Goal: Task Accomplishment & Management: Use online tool/utility

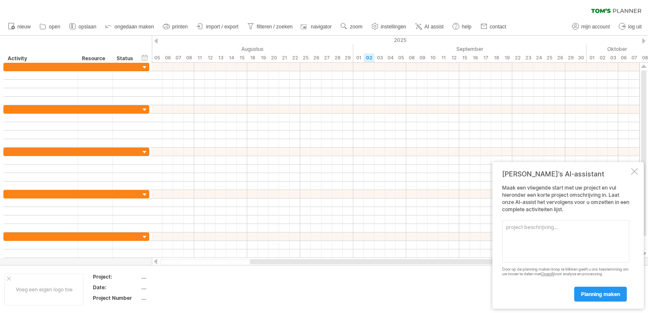
click at [449, 312] on div "Voeg een eigen logo toe Project: .... Date: .... Project Number ...." at bounding box center [324, 289] width 648 height 48
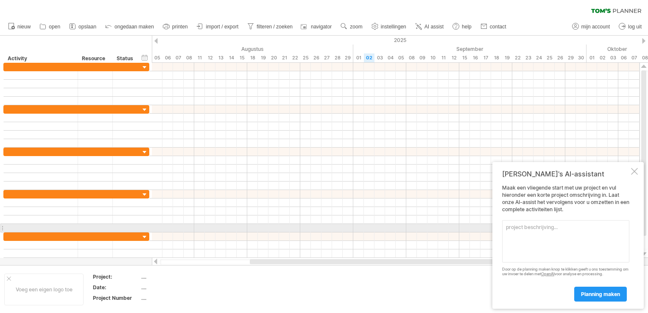
click at [561, 230] on textarea at bounding box center [565, 241] width 127 height 42
paste textarea "Tijdens de stage [PERSON_NAME] meerdere fases van het V-model doorlopen. De opd…"
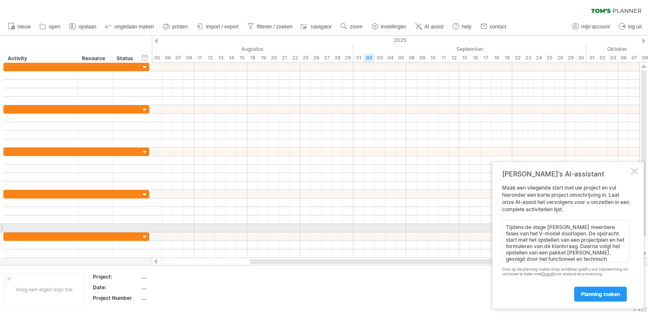
scroll to position [59, 0]
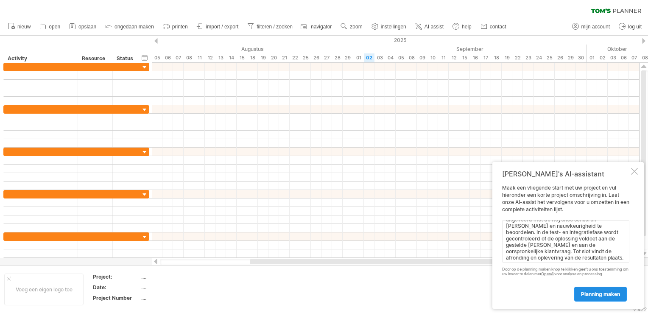
type textarea "Tijdens de stage [PERSON_NAME] meerdere fases van het V-model doorlopen. De opd…"
click at [603, 296] on span "planning maken" at bounding box center [600, 294] width 39 height 6
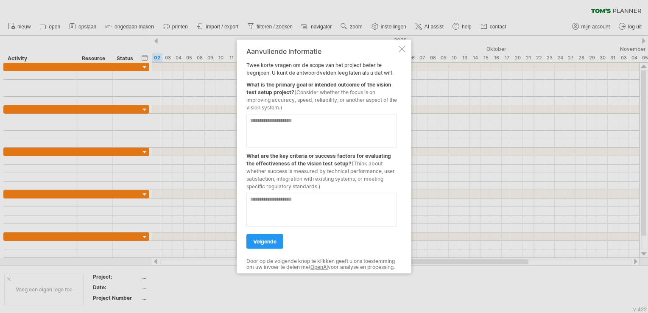
click at [302, 115] on textarea at bounding box center [322, 131] width 151 height 34
paste textarea "**********"
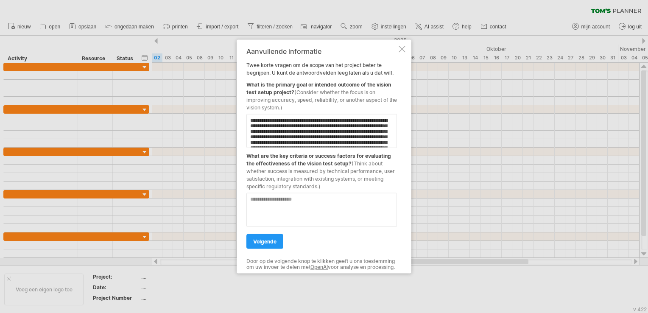
scroll to position [48, 0]
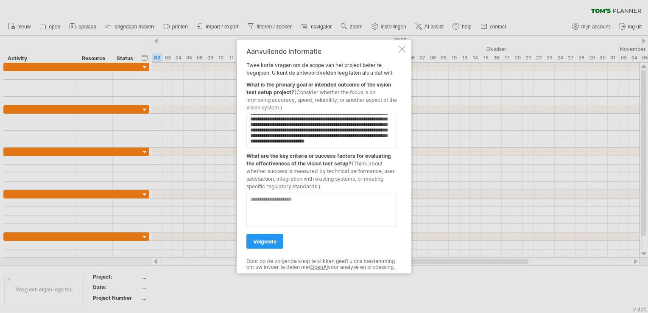
type textarea "**********"
click at [342, 214] on textarea at bounding box center [322, 210] width 151 height 34
paste textarea "**********"
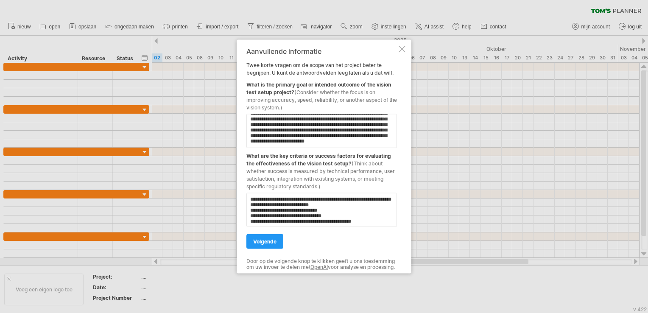
scroll to position [15, 0]
type textarea "**********"
click at [275, 242] on link "volgende" at bounding box center [265, 241] width 37 height 15
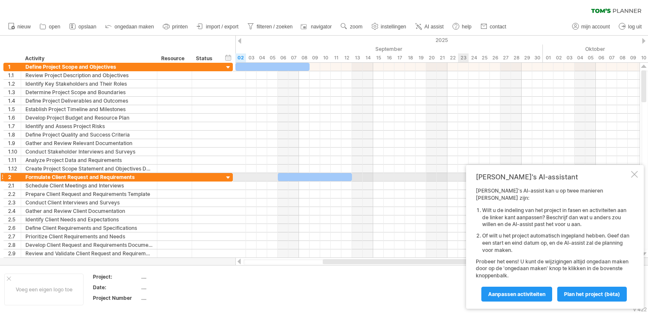
click at [635, 178] on div at bounding box center [634, 174] width 7 height 7
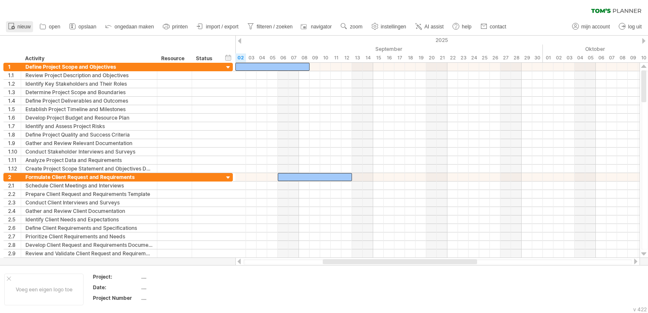
click at [24, 25] on span "nieuw" at bounding box center [23, 27] width 13 height 6
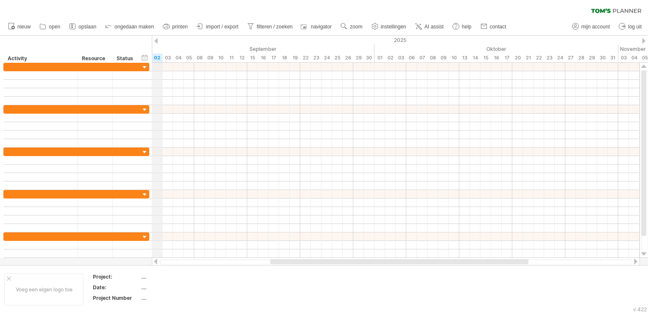
click at [156, 37] on div "2025" at bounding box center [284, 40] width 1581 height 9
click at [146, 58] on div "verberg start/eind/duur toon start/eind/duur" at bounding box center [145, 57] width 8 height 9
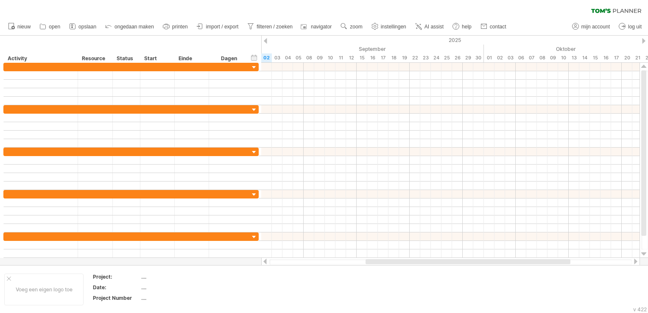
click at [267, 39] on div at bounding box center [265, 41] width 3 height 6
click at [364, 56] on div "01" at bounding box center [362, 57] width 11 height 9
click at [256, 55] on div "verberg start/eind/duur toon start/eind/duur" at bounding box center [254, 57] width 8 height 9
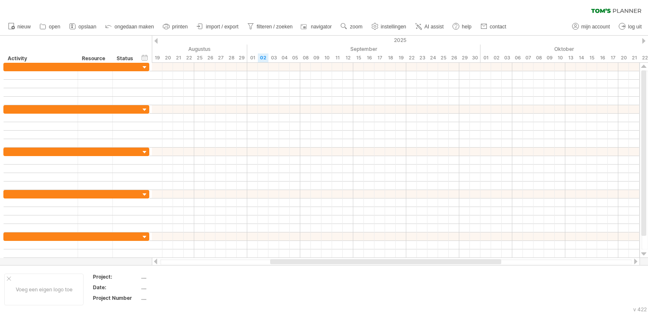
click at [645, 38] on div "2025" at bounding box center [390, 40] width 1581 height 9
click at [645, 42] on div at bounding box center [643, 41] width 3 height 6
click at [159, 41] on div "2025" at bounding box center [284, 40] width 1581 height 9
click at [154, 41] on div at bounding box center [155, 41] width 3 height 6
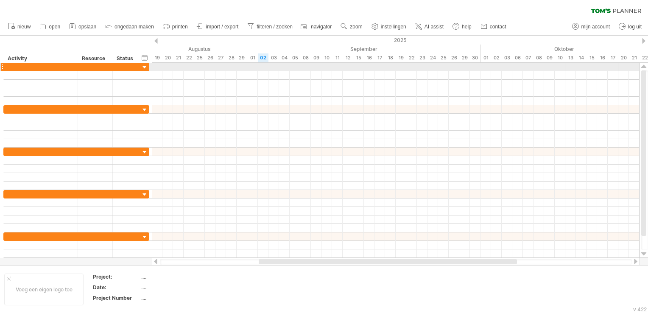
click at [143, 67] on div at bounding box center [145, 68] width 8 height 8
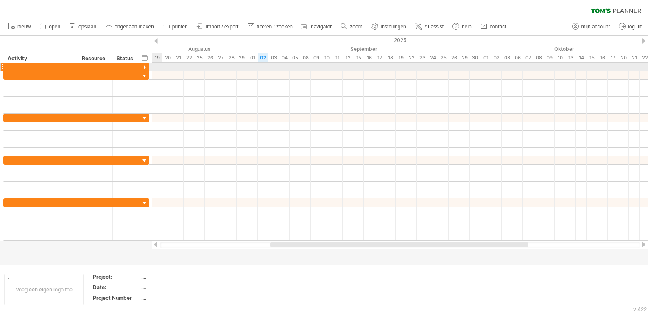
click at [145, 64] on div at bounding box center [145, 68] width 8 height 8
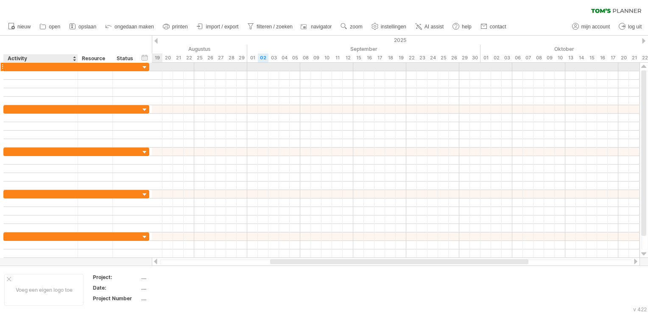
click at [66, 65] on div at bounding box center [40, 67] width 65 height 8
click at [66, 65] on input "text" at bounding box center [40, 67] width 65 height 8
click at [37, 63] on div at bounding box center [40, 67] width 65 height 8
click at [37, 63] on input "text" at bounding box center [40, 67] width 65 height 8
paste input "**********"
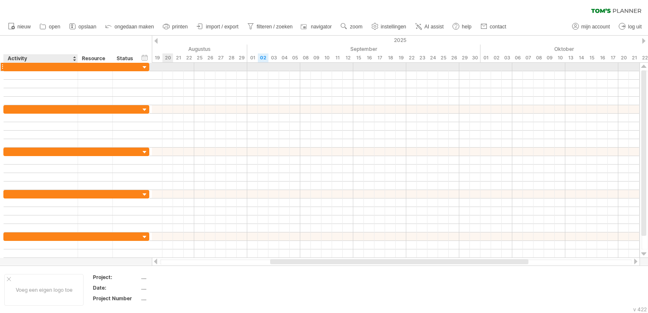
type input "**********"
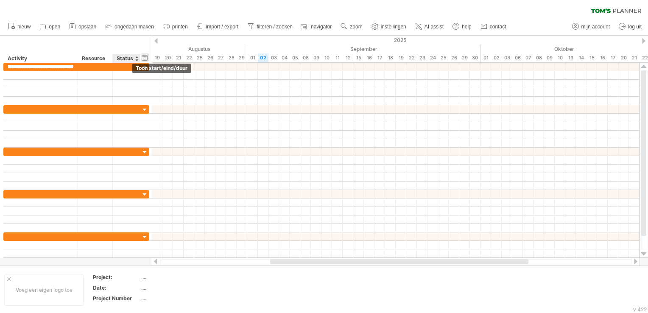
scroll to position [0, 0]
click at [145, 60] on div "verberg start/eind/duur toon start/eind/duur" at bounding box center [145, 57] width 8 height 9
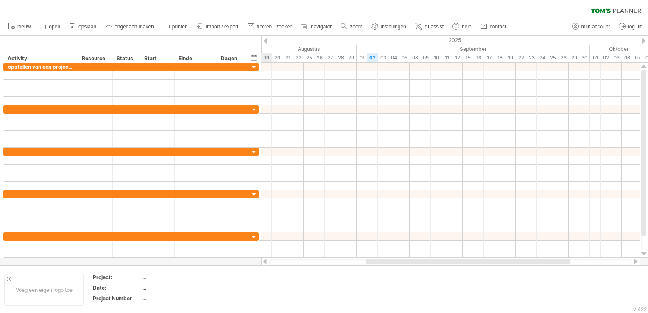
click at [256, 57] on div "verberg start/eind/duur toon start/eind/duur" at bounding box center [254, 57] width 8 height 9
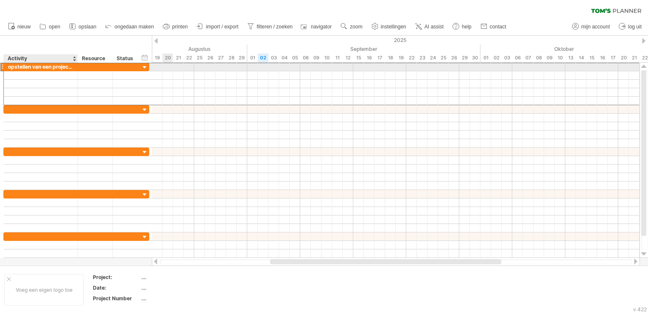
click at [74, 67] on div "**********" at bounding box center [41, 67] width 74 height 8
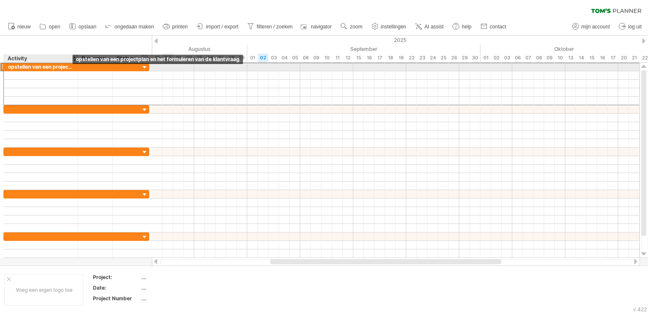
click at [40, 64] on div "opstellen van een projectplan en het formuleren van de klantvraag" at bounding box center [40, 67] width 65 height 8
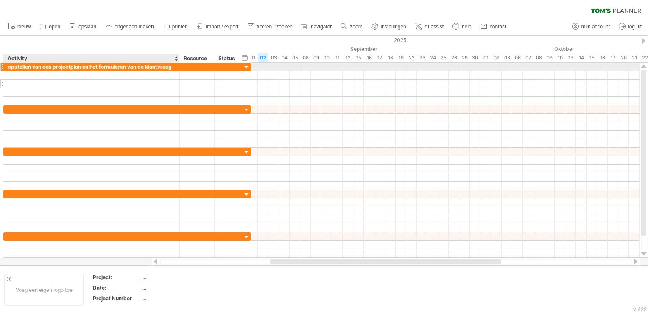
drag, startPoint x: 77, startPoint y: 70, endPoint x: 179, endPoint y: 84, distance: 102.9
click at [179, 84] on div "**********" at bounding box center [127, 84] width 248 height 42
click at [62, 66] on div "opstellen van een projectplan en het formuleren van de klantvraag" at bounding box center [91, 67] width 167 height 8
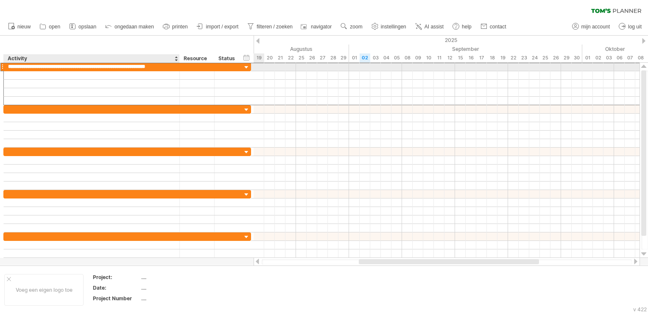
click at [48, 67] on input "**********" at bounding box center [91, 67] width 167 height 8
click at [46, 65] on input "**********" at bounding box center [91, 67] width 167 height 8
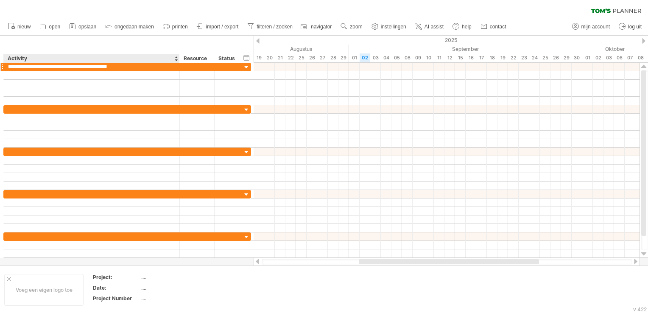
click at [132, 63] on input "**********" at bounding box center [91, 67] width 167 height 8
click at [50, 64] on input "**********" at bounding box center [91, 67] width 167 height 8
drag, startPoint x: 125, startPoint y: 67, endPoint x: 38, endPoint y: 69, distance: 87.4
click at [38, 69] on input "**********" at bounding box center [91, 67] width 167 height 8
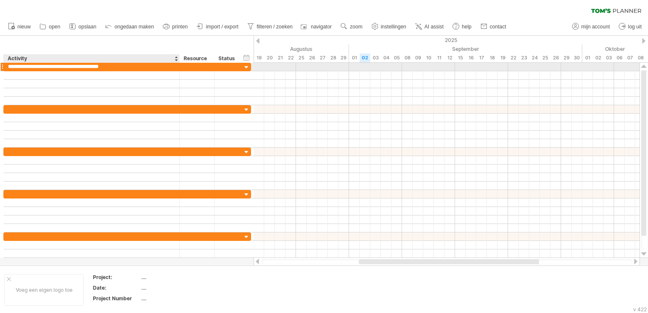
type input "**********"
click at [258, 67] on div at bounding box center [447, 67] width 386 height 8
click at [265, 68] on div at bounding box center [447, 67] width 386 height 8
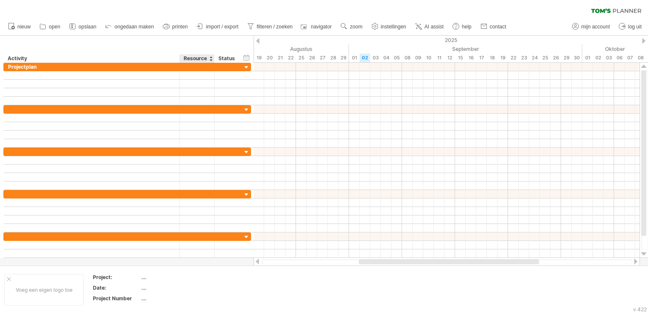
click at [210, 59] on div at bounding box center [210, 58] width 3 height 8
click at [204, 59] on div "Resource" at bounding box center [197, 58] width 26 height 8
click at [210, 60] on div at bounding box center [210, 58] width 3 height 8
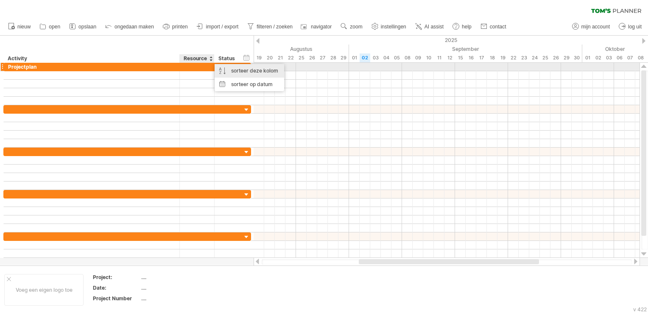
click at [230, 70] on div "sorteer deze kolom" at bounding box center [250, 71] width 70 height 14
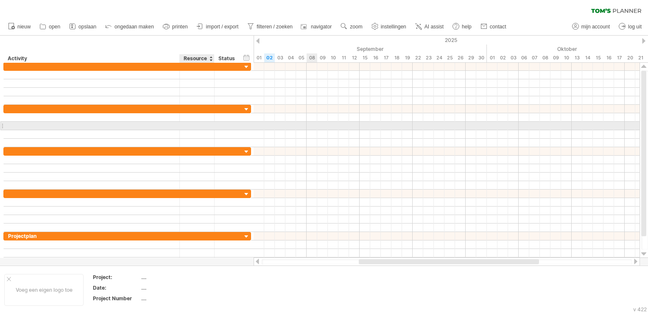
click at [314, 126] on div at bounding box center [447, 126] width 386 height 8
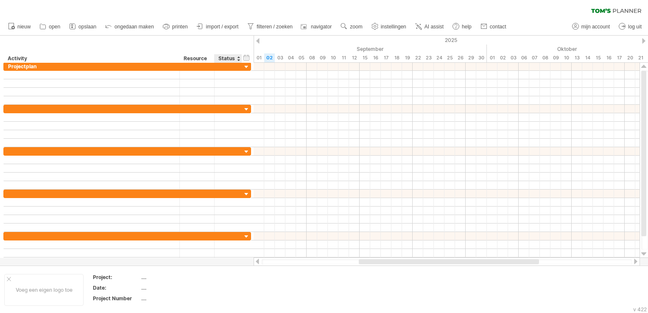
click at [221, 56] on div "Status" at bounding box center [228, 58] width 19 height 8
click at [221, 67] on div at bounding box center [228, 66] width 19 height 8
click at [244, 68] on div at bounding box center [247, 67] width 8 height 8
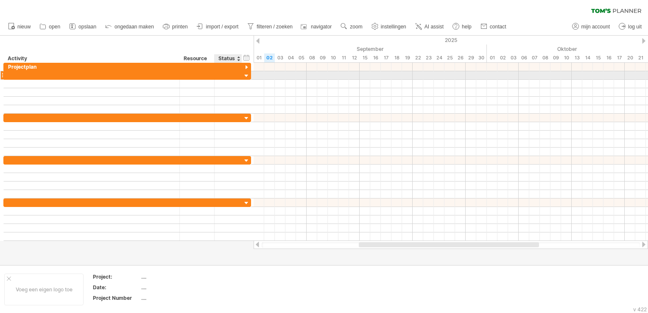
click at [247, 73] on div at bounding box center [247, 76] width 8 height 8
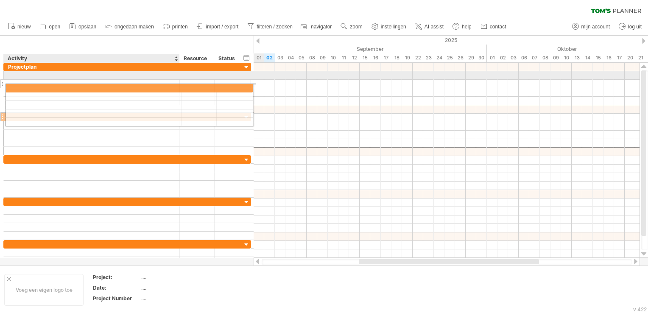
drag, startPoint x: 94, startPoint y: 107, endPoint x: 93, endPoint y: 87, distance: 20.8
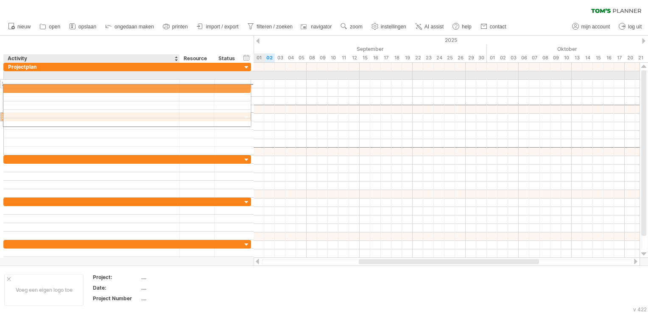
drag, startPoint x: 66, startPoint y: 109, endPoint x: 62, endPoint y: 84, distance: 25.0
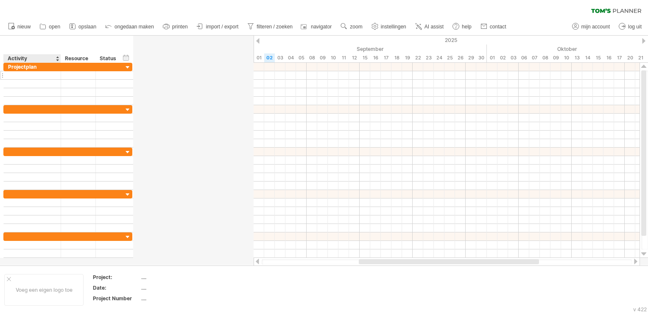
drag, startPoint x: 178, startPoint y: 57, endPoint x: 63, endPoint y: 75, distance: 116.3
click at [59, 80] on div "Probeert verbinding te maken met [DOMAIN_NAME] Opnieuw verbonden 0% wissen filt…" at bounding box center [324, 156] width 648 height 313
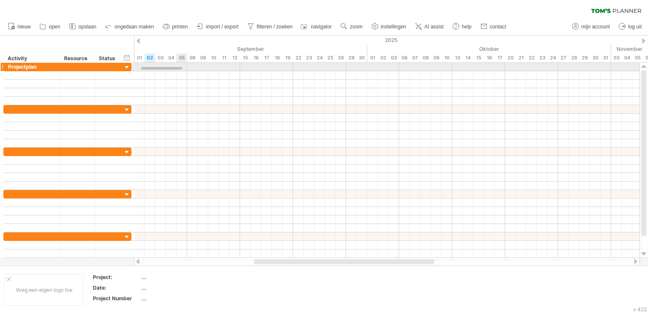
drag, startPoint x: 141, startPoint y: 67, endPoint x: 182, endPoint y: 68, distance: 40.3
click at [184, 69] on div at bounding box center [387, 67] width 506 height 8
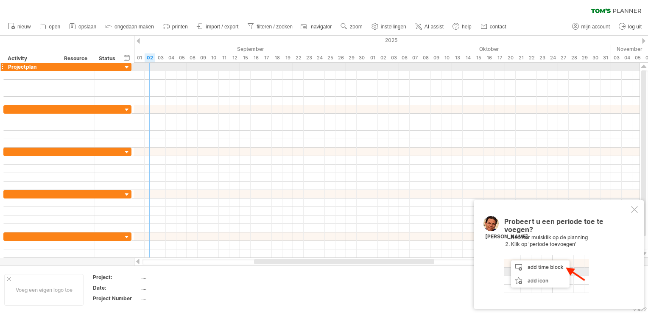
drag, startPoint x: 140, startPoint y: 66, endPoint x: 152, endPoint y: 69, distance: 12.2
click at [161, 67] on div at bounding box center [387, 67] width 506 height 8
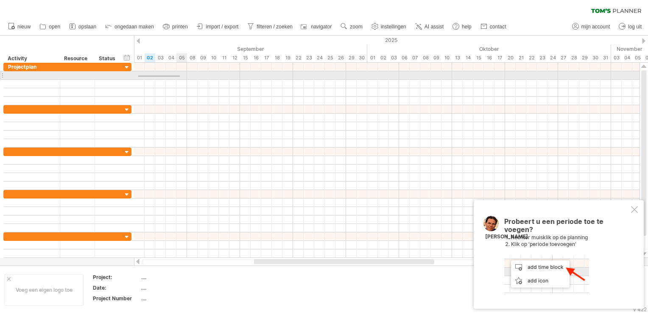
drag, startPoint x: 138, startPoint y: 76, endPoint x: 180, endPoint y: 77, distance: 41.6
click at [180, 77] on div at bounding box center [387, 75] width 506 height 8
click at [139, 76] on div at bounding box center [387, 75] width 506 height 8
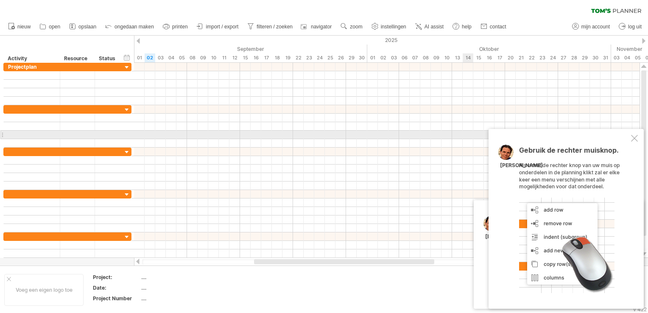
click at [633, 138] on div at bounding box center [634, 138] width 7 height 7
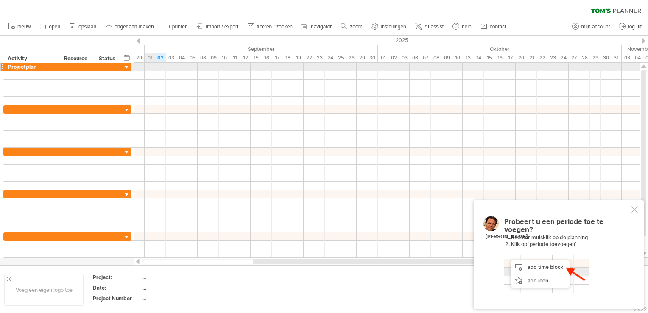
drag, startPoint x: 142, startPoint y: 62, endPoint x: 149, endPoint y: 66, distance: 8.2
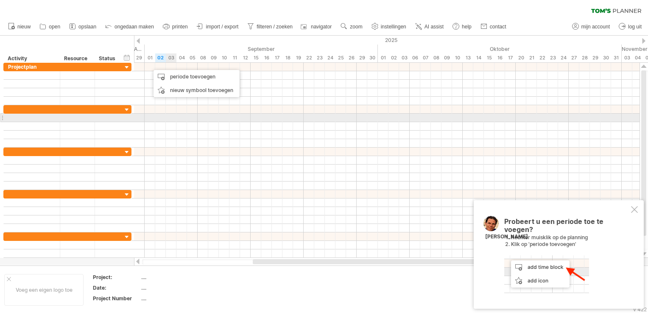
click at [172, 118] on div at bounding box center [387, 118] width 506 height 8
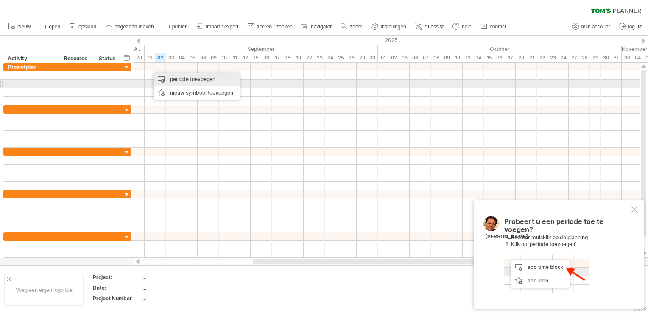
click at [169, 81] on div "periode toevoegen" at bounding box center [197, 80] width 86 height 14
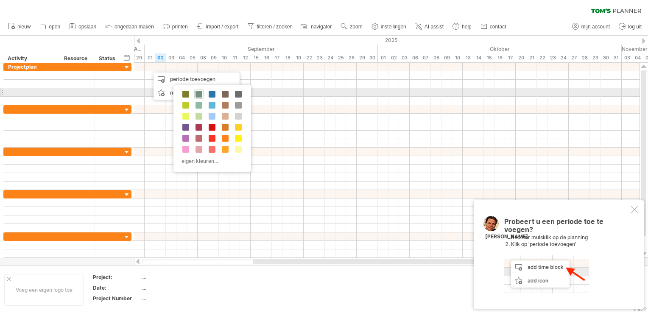
click at [196, 95] on span at bounding box center [199, 94] width 7 height 7
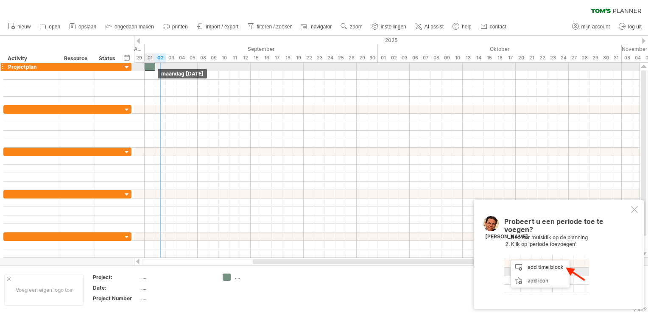
click at [152, 65] on div at bounding box center [150, 67] width 11 height 8
drag, startPoint x: 156, startPoint y: 67, endPoint x: 193, endPoint y: 68, distance: 36.5
click at [193, 68] on span at bounding box center [192, 67] width 3 height 8
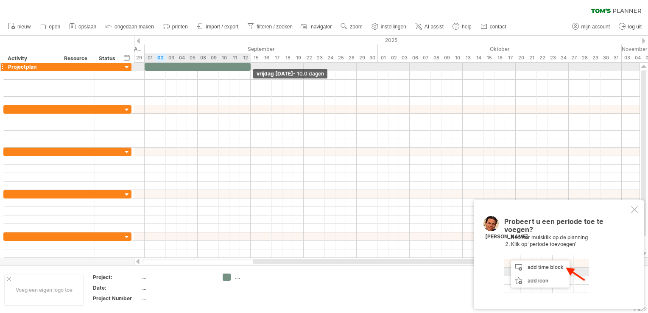
drag, startPoint x: 193, startPoint y: 67, endPoint x: 250, endPoint y: 69, distance: 57.3
click at [250, 69] on span at bounding box center [250, 67] width 3 height 8
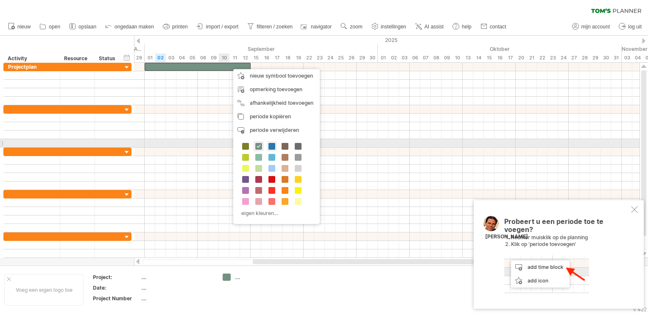
click at [269, 145] on span at bounding box center [272, 146] width 7 height 7
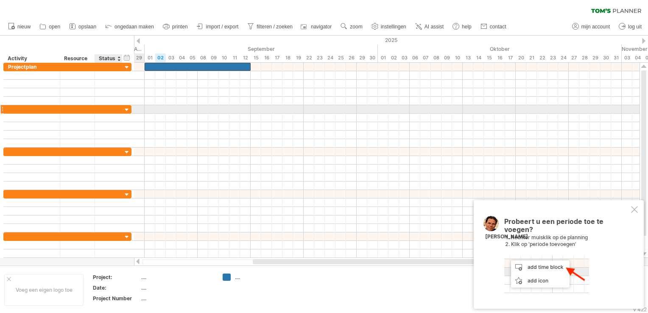
click at [115, 110] on div at bounding box center [108, 109] width 19 height 8
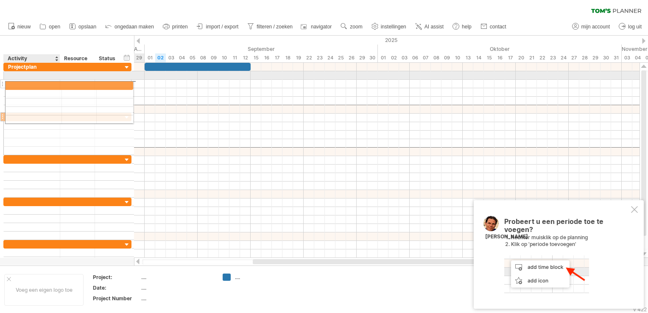
drag, startPoint x: 25, startPoint y: 108, endPoint x: 23, endPoint y: 84, distance: 23.8
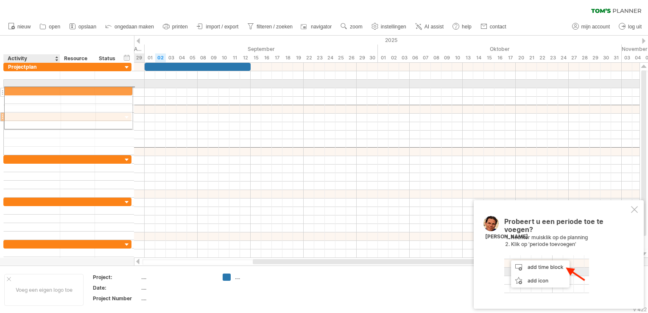
drag, startPoint x: 20, startPoint y: 107, endPoint x: 17, endPoint y: 90, distance: 17.3
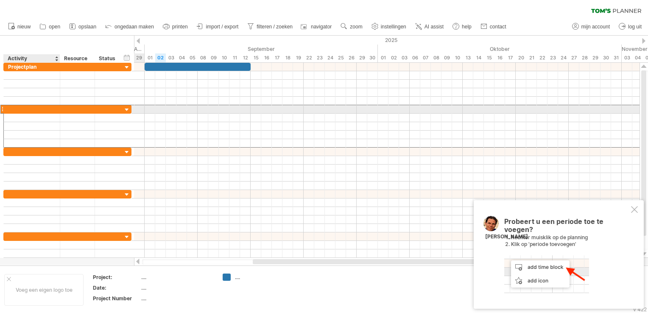
click at [20, 106] on div at bounding box center [32, 109] width 48 height 8
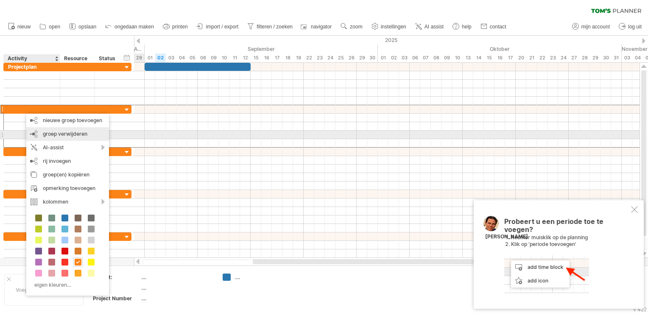
click at [47, 132] on span "groep verwijderen" at bounding box center [65, 134] width 45 height 6
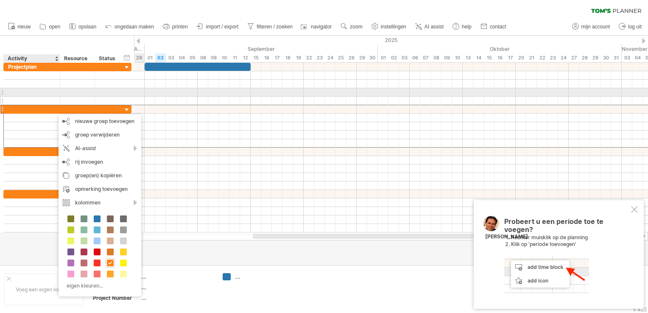
click at [50, 96] on div at bounding box center [32, 92] width 48 height 8
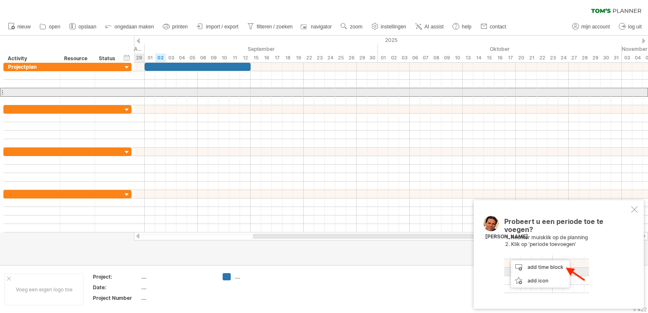
click at [1, 93] on div at bounding box center [1, 92] width 3 height 9
click at [10, 94] on div at bounding box center [32, 92] width 48 height 8
click at [2, 93] on div at bounding box center [1, 92] width 3 height 9
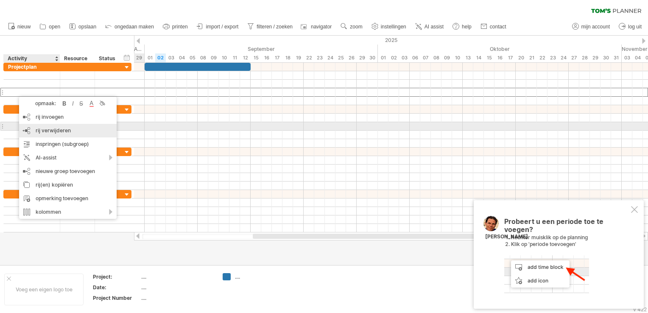
click at [50, 127] on span "rij verwijderen" at bounding box center [53, 130] width 35 height 6
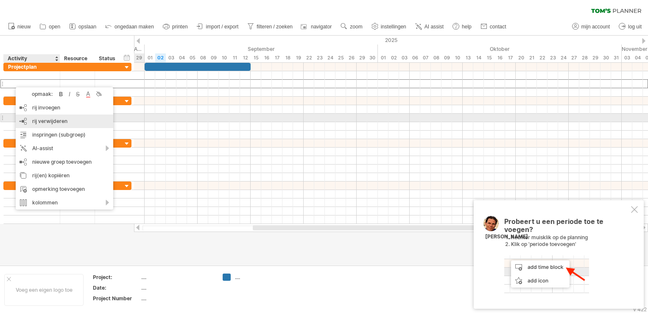
click at [40, 118] on span "rij verwijderen" at bounding box center [49, 121] width 35 height 6
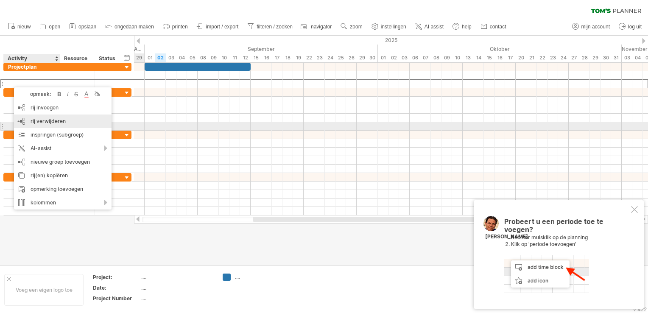
click at [46, 125] on div "rij verwijderen geselecteerde rijen verwijderen" at bounding box center [63, 122] width 98 height 14
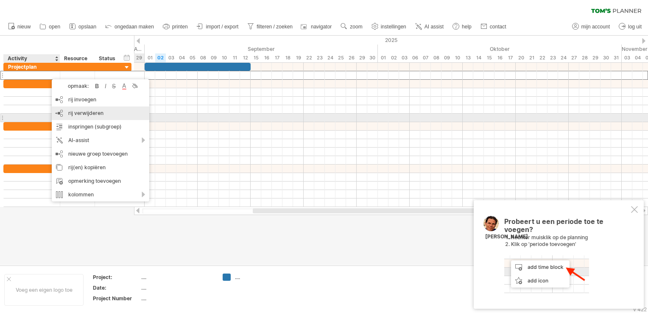
click at [79, 115] on span "rij verwijderen" at bounding box center [85, 113] width 35 height 6
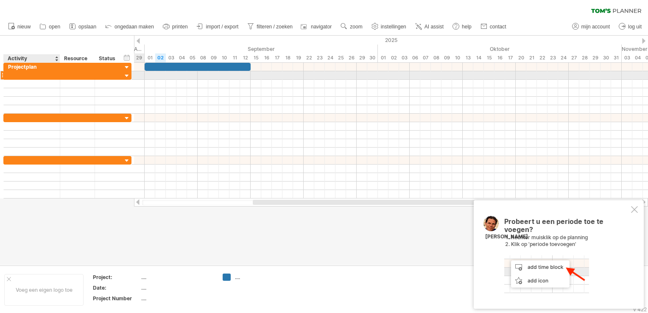
click at [39, 77] on div at bounding box center [32, 75] width 48 height 8
click at [39, 77] on input "text" at bounding box center [32, 75] width 48 height 8
click at [49, 76] on div at bounding box center [32, 75] width 48 height 8
click at [49, 76] on input "text" at bounding box center [32, 75] width 48 height 8
type input "**********"
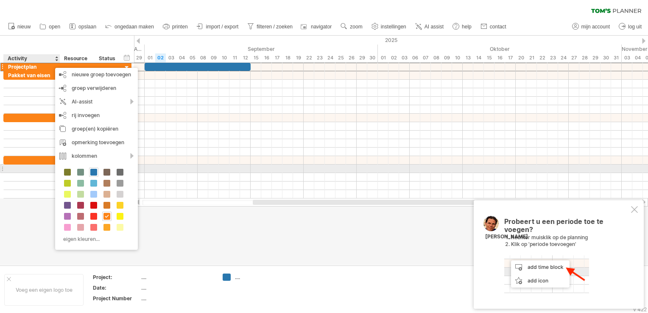
click at [90, 172] on span at bounding box center [93, 172] width 7 height 7
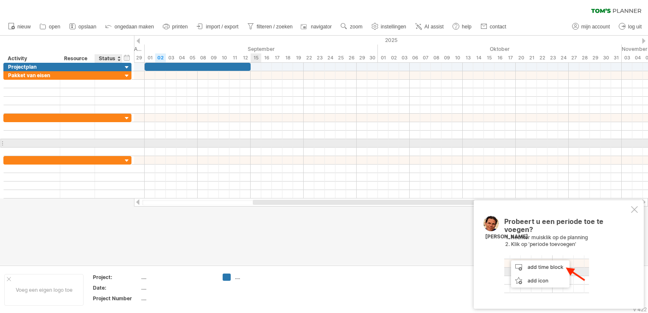
click at [257, 148] on div at bounding box center [391, 152] width 514 height 8
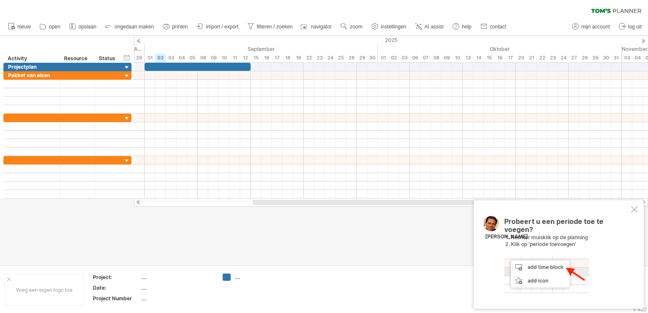
click at [636, 213] on div at bounding box center [634, 209] width 7 height 7
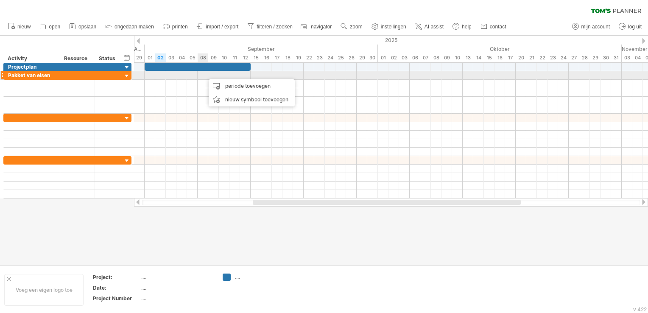
click at [205, 75] on div at bounding box center [391, 75] width 514 height 8
click at [203, 78] on div at bounding box center [391, 75] width 514 height 8
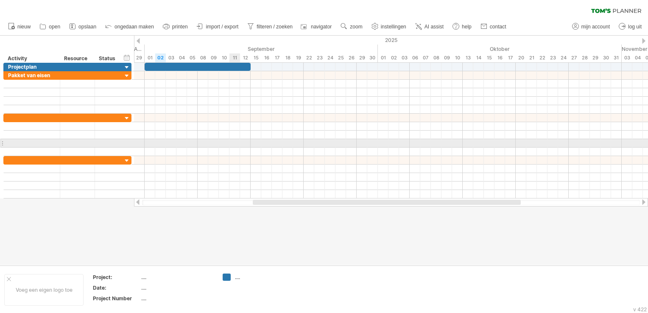
drag, startPoint x: 235, startPoint y: 147, endPoint x: 230, endPoint y: 141, distance: 7.5
click at [235, 148] on div at bounding box center [391, 152] width 514 height 8
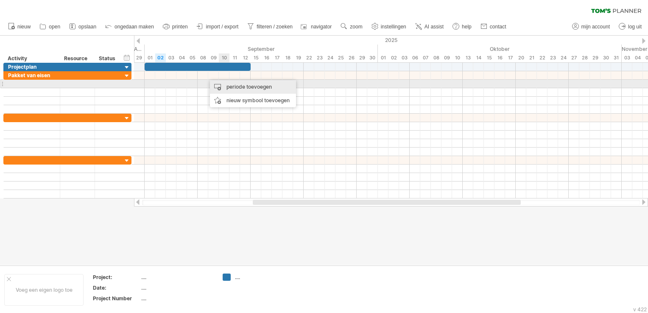
click at [232, 84] on div "periode toevoegen" at bounding box center [253, 87] width 86 height 14
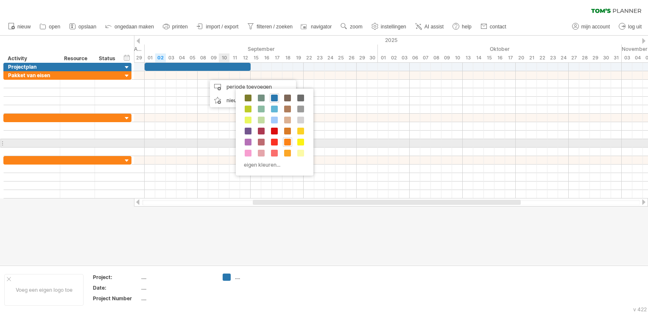
click at [290, 143] on div at bounding box center [287, 141] width 9 height 9
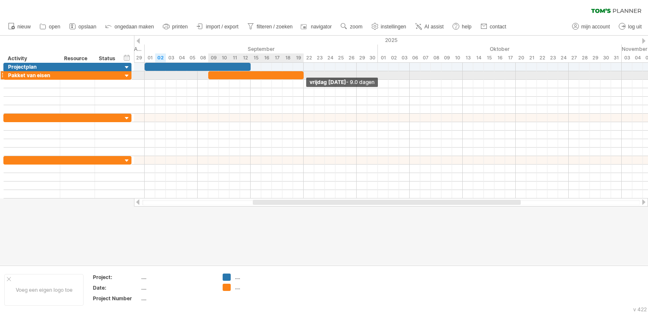
drag, startPoint x: 218, startPoint y: 74, endPoint x: 300, endPoint y: 77, distance: 82.8
click at [300, 77] on div at bounding box center [255, 75] width 95 height 8
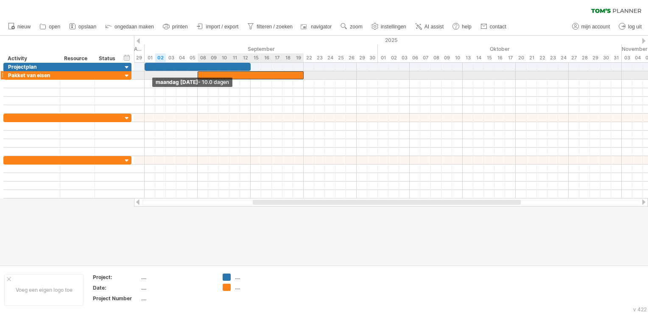
drag, startPoint x: 209, startPoint y: 74, endPoint x: 199, endPoint y: 76, distance: 10.8
click at [199, 76] on span at bounding box center [197, 75] width 3 height 8
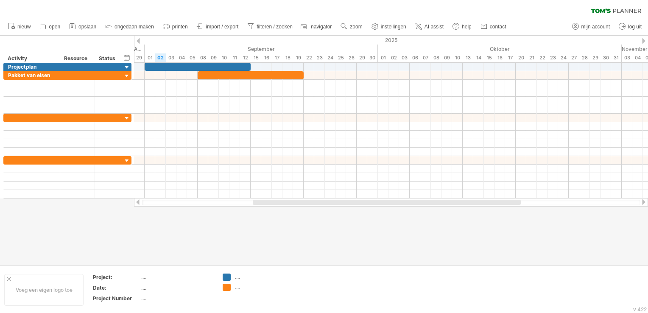
drag, startPoint x: 314, startPoint y: 207, endPoint x: 317, endPoint y: 202, distance: 5.9
click at [316, 205] on div "Probeert verbinding te maken met [DOMAIN_NAME] Opnieuw verbonden 0% wissen filt…" at bounding box center [324, 156] width 648 height 313
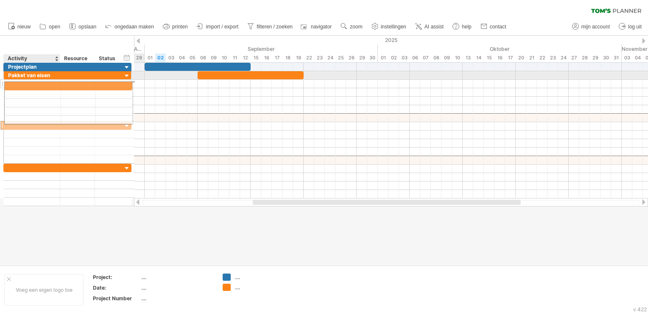
drag, startPoint x: 45, startPoint y: 118, endPoint x: 42, endPoint y: 84, distance: 34.1
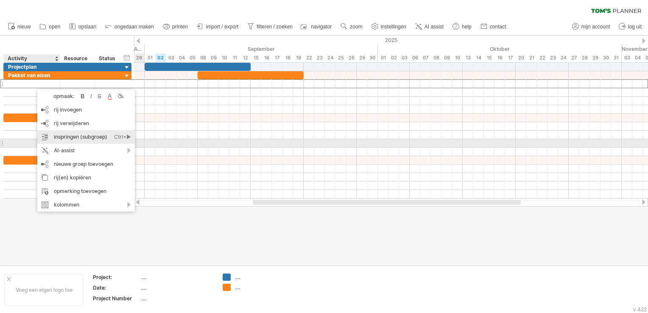
click at [78, 142] on div "inspringen (subgroep) Ctrl+► Cmd+►" at bounding box center [86, 137] width 98 height 14
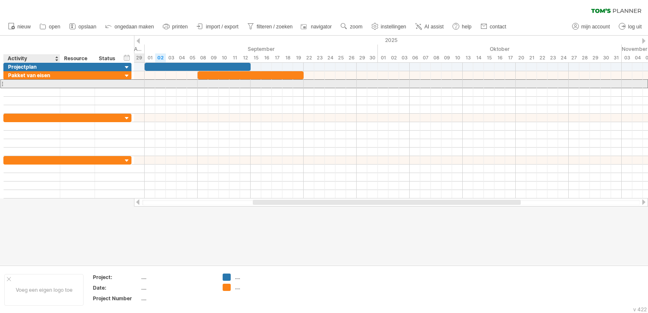
click at [15, 80] on div at bounding box center [32, 84] width 48 height 8
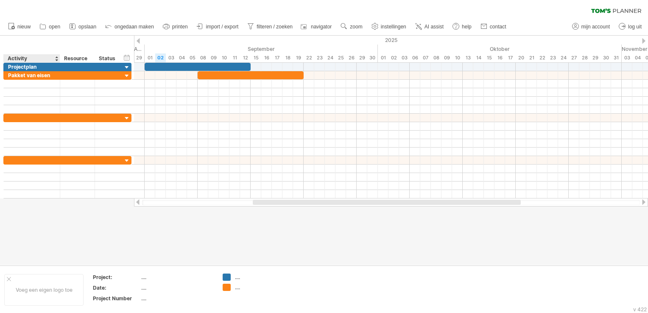
click at [127, 212] on div at bounding box center [324, 151] width 648 height 230
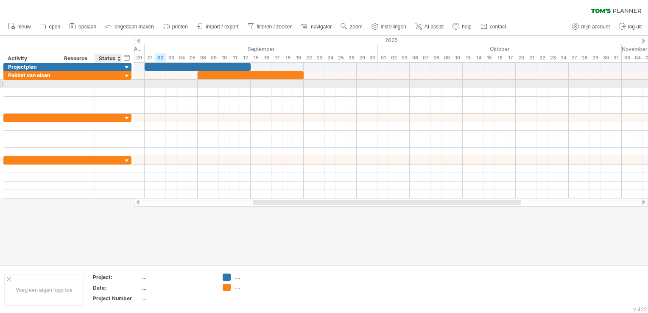
drag, startPoint x: 127, startPoint y: 116, endPoint x: 118, endPoint y: 85, distance: 32.2
click at [118, 85] on div "**********" at bounding box center [67, 131] width 129 height 136
click at [118, 85] on div at bounding box center [109, 84] width 28 height 8
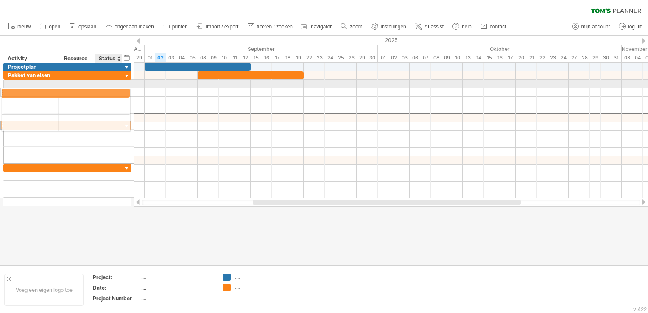
drag, startPoint x: 109, startPoint y: 118, endPoint x: 104, endPoint y: 93, distance: 26.0
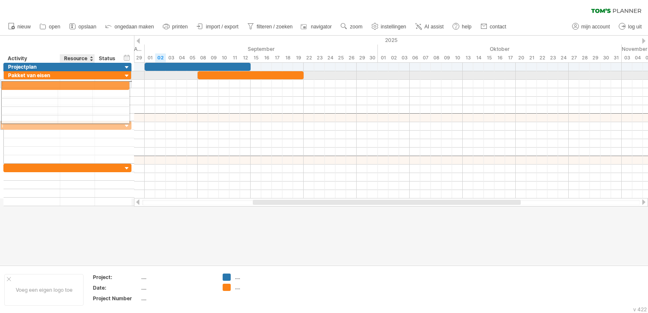
drag, startPoint x: 72, startPoint y: 120, endPoint x: 67, endPoint y: 84, distance: 35.9
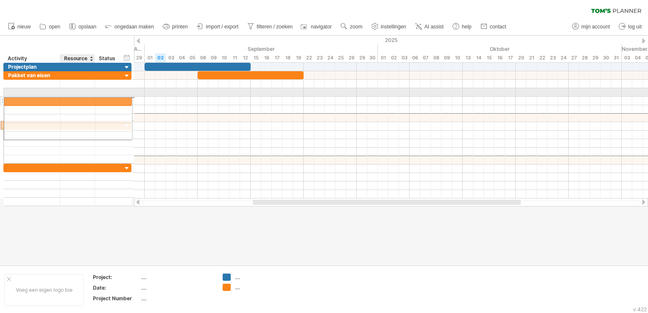
drag, startPoint x: 72, startPoint y: 116, endPoint x: 70, endPoint y: 100, distance: 15.8
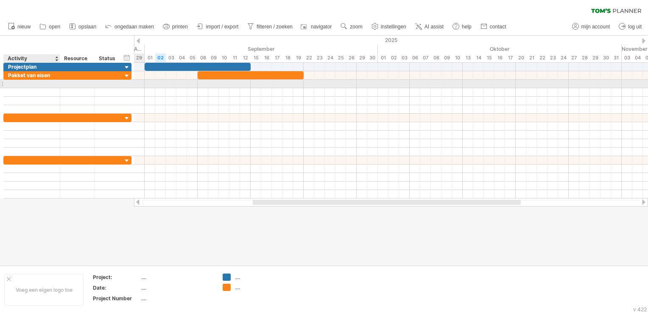
click at [32, 82] on div at bounding box center [32, 84] width 48 height 8
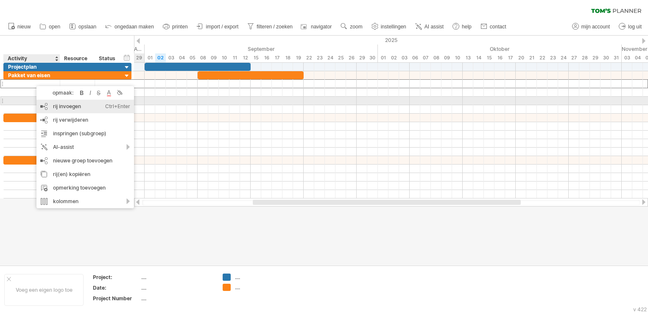
click at [54, 105] on div "rij invoegen Ctrl+Enter Cmd+Enter" at bounding box center [85, 107] width 98 height 14
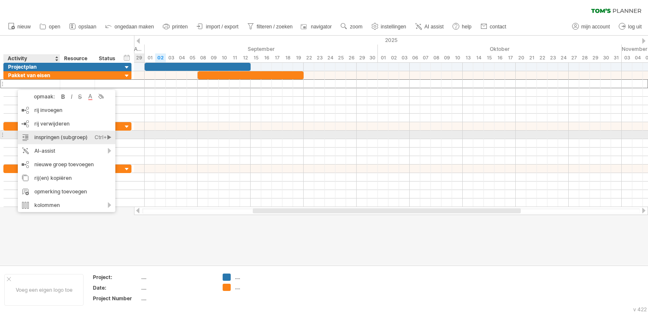
click at [56, 133] on div "inspringen (subgroep) Ctrl+► Cmd+►" at bounding box center [67, 138] width 98 height 14
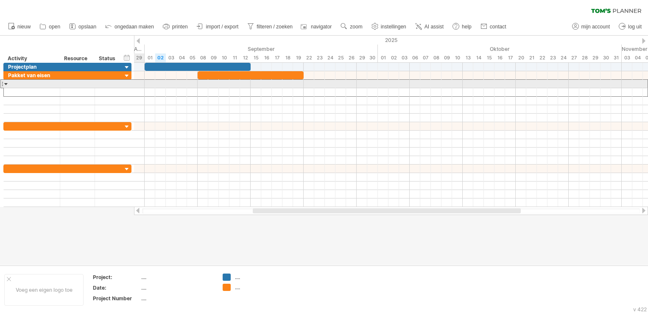
click at [4, 82] on div at bounding box center [6, 84] width 4 height 8
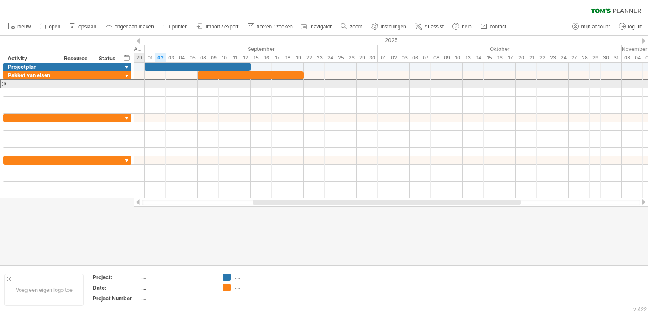
click at [4, 82] on div at bounding box center [6, 84] width 4 height 8
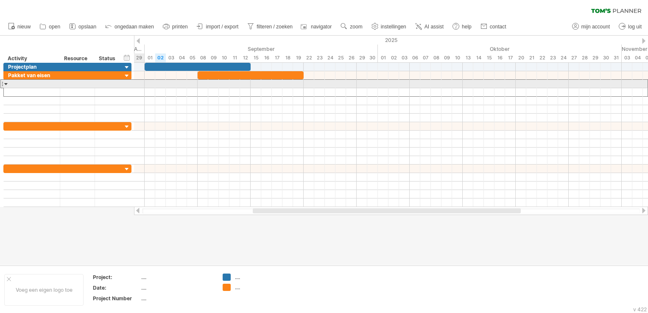
click at [4, 83] on div at bounding box center [6, 84] width 4 height 8
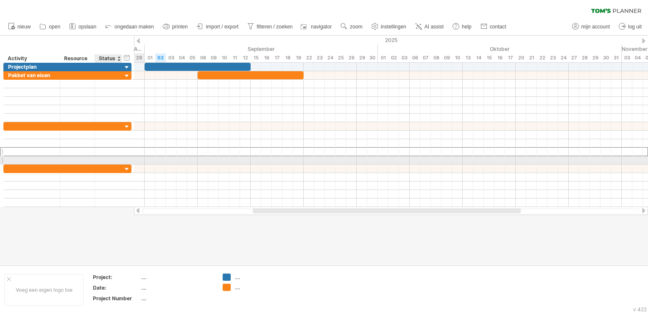
click at [117, 152] on div at bounding box center [108, 152] width 19 height 8
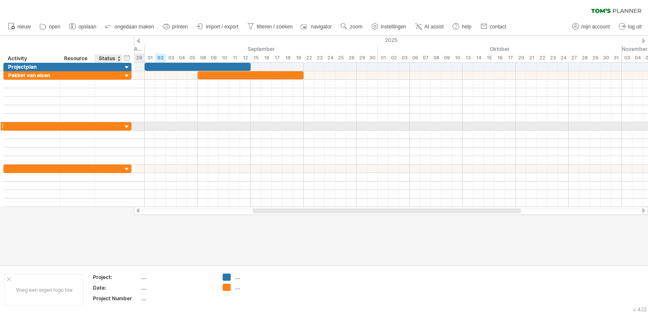
click at [57, 123] on div at bounding box center [59, 126] width 4 height 8
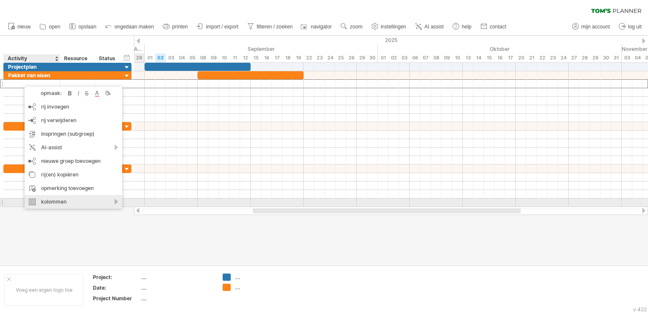
click at [76, 199] on div "kolommen" at bounding box center [74, 202] width 98 height 14
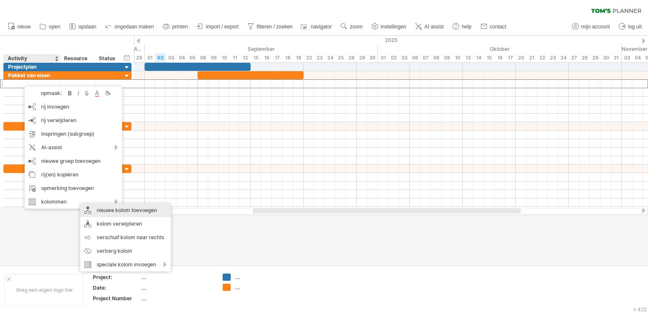
click at [97, 209] on div "nieuwe kolom toevoegen" at bounding box center [125, 211] width 91 height 14
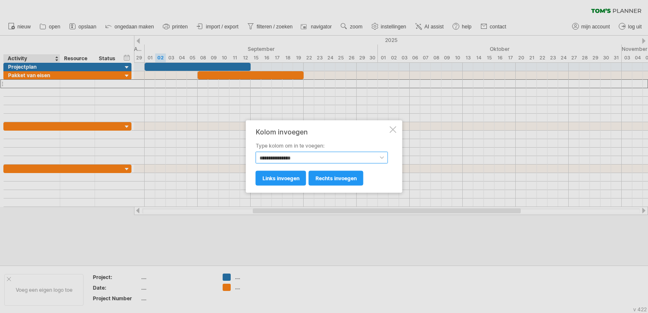
click at [309, 156] on select "**********" at bounding box center [322, 158] width 132 height 12
click at [300, 176] on span "links invoegen" at bounding box center [281, 178] width 37 height 6
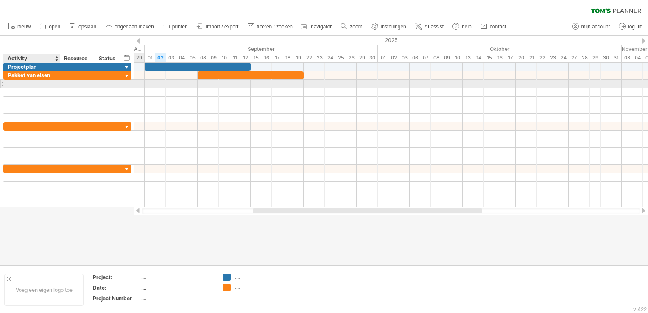
click at [34, 84] on div at bounding box center [32, 84] width 48 height 8
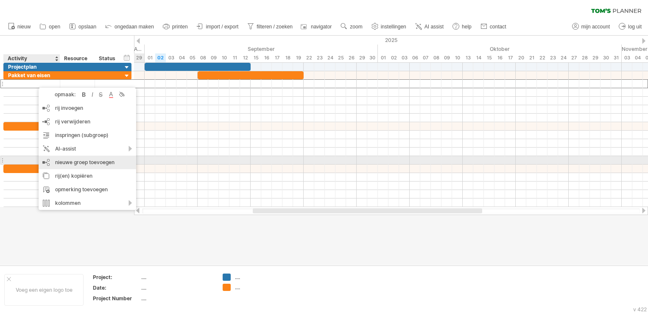
click at [90, 158] on div "nieuwe groep toevoegen" at bounding box center [88, 163] width 98 height 14
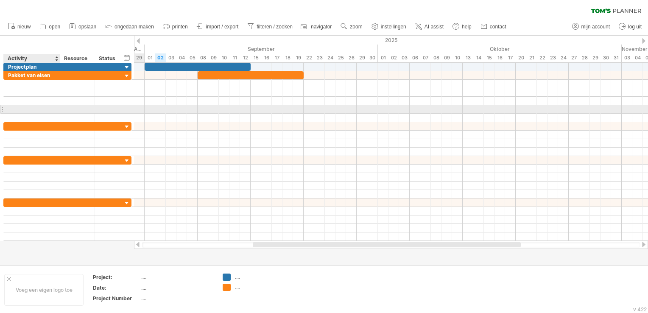
click at [31, 109] on div at bounding box center [32, 109] width 48 height 8
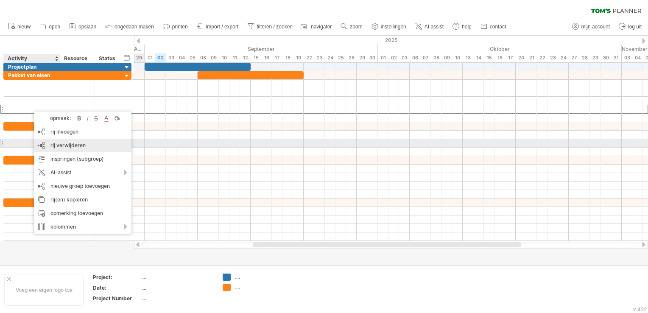
click at [56, 145] on span "rij verwijderen" at bounding box center [67, 145] width 35 height 6
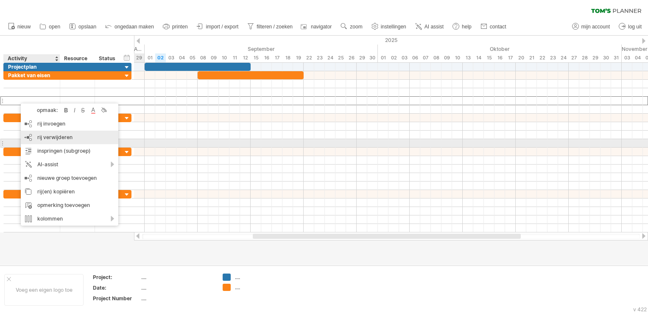
click at [56, 140] on span "rij verwijderen" at bounding box center [54, 137] width 35 height 6
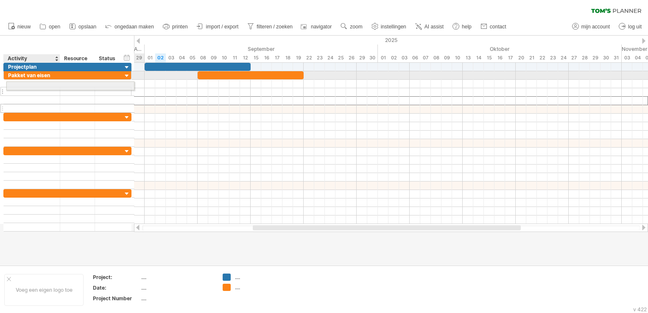
drag, startPoint x: 25, startPoint y: 100, endPoint x: 24, endPoint y: 84, distance: 15.7
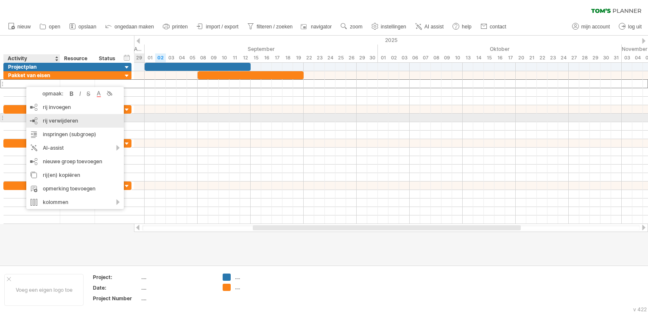
drag, startPoint x: 73, startPoint y: 171, endPoint x: 57, endPoint y: 117, distance: 56.9
click at [57, 117] on div "opmaak: vet gedrukt cursief doorstreept tekst kleur achtergrond kleur rij invoe…" at bounding box center [75, 148] width 98 height 122
click at [57, 117] on div "rij verwijderen geselecteerde rijen verwijderen" at bounding box center [75, 121] width 98 height 14
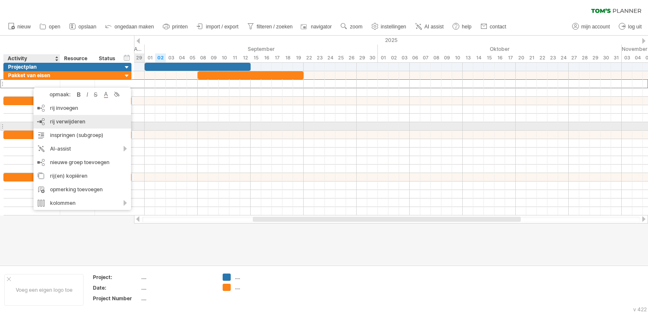
click at [59, 123] on span "rij verwijderen" at bounding box center [67, 121] width 35 height 6
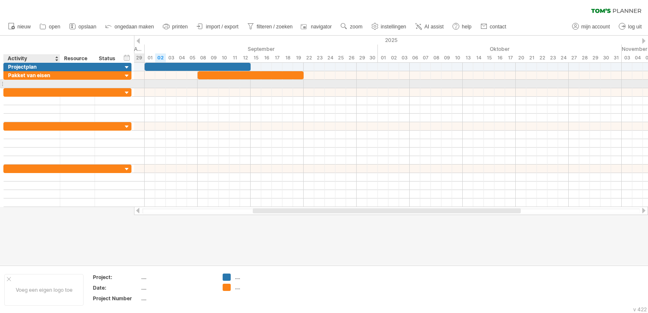
click at [42, 81] on div at bounding box center [32, 84] width 48 height 8
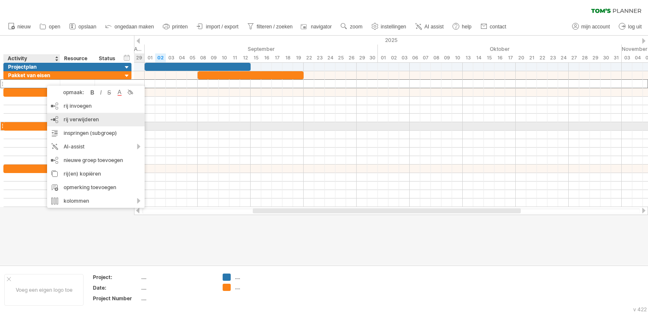
click at [85, 123] on span "rij verwijderen" at bounding box center [81, 119] width 35 height 6
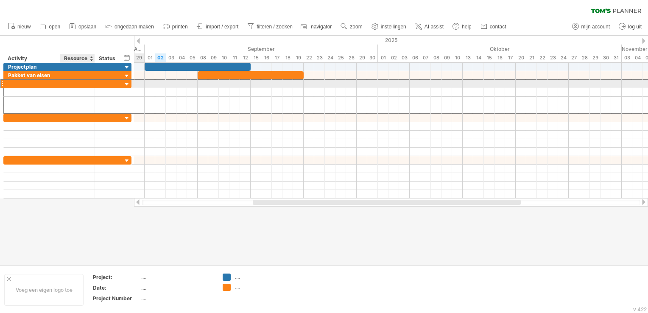
click at [68, 87] on div at bounding box center [77, 84] width 26 height 8
click at [0, 0] on input "text" at bounding box center [0, 0] width 0 height 0
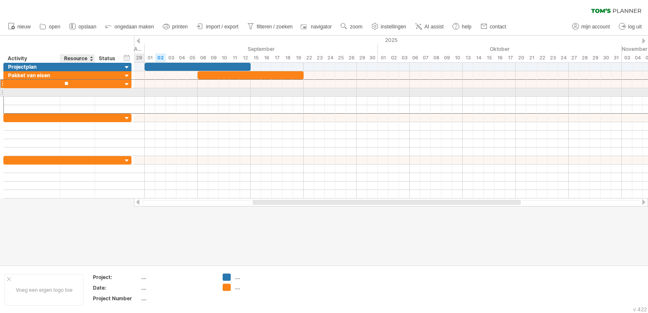
type input "*"
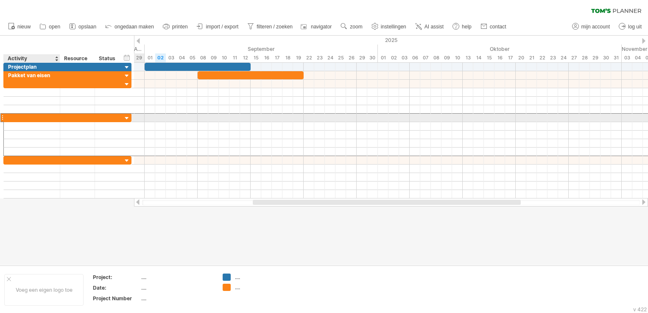
click at [42, 116] on div at bounding box center [32, 118] width 48 height 8
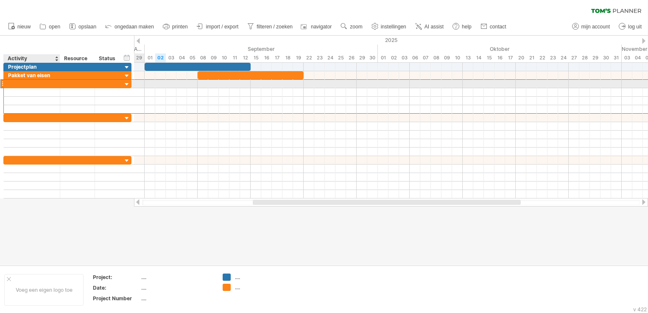
click at [32, 85] on div at bounding box center [32, 84] width 48 height 8
type input "**********"
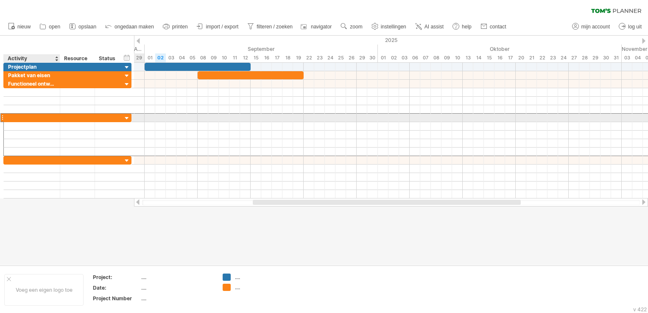
click at [43, 115] on div at bounding box center [32, 118] width 48 height 8
click at [43, 115] on input "text" at bounding box center [32, 118] width 48 height 8
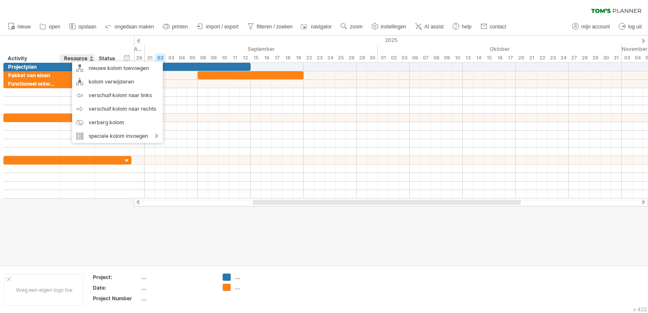
click at [112, 201] on div at bounding box center [324, 151] width 648 height 230
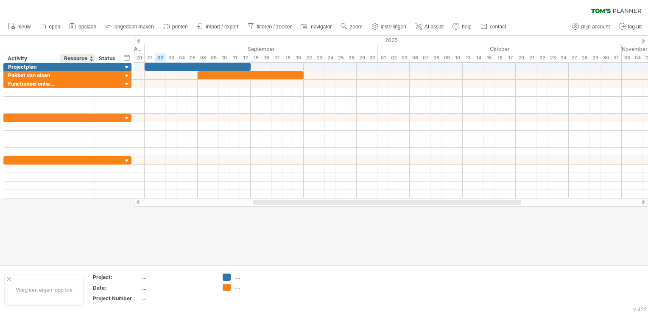
click at [78, 57] on div "Resource" at bounding box center [77, 58] width 26 height 8
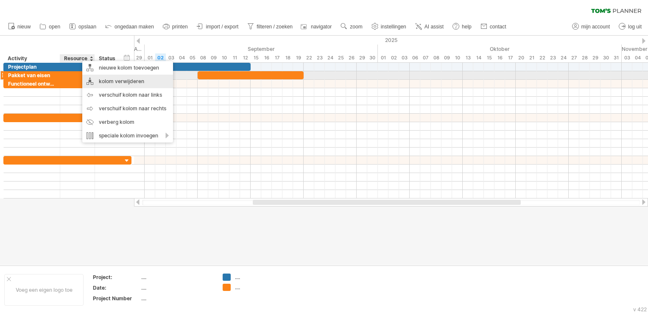
click at [110, 76] on div "kolom verwijderen" at bounding box center [127, 82] width 91 height 14
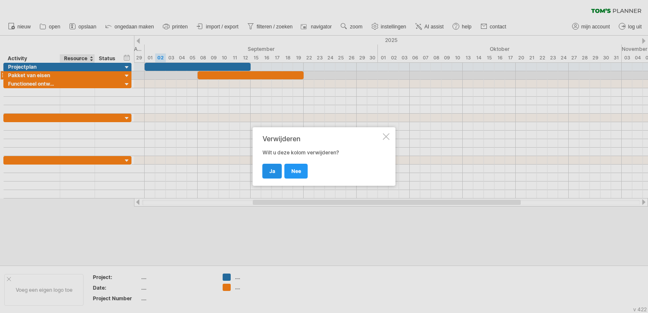
click at [272, 169] on span "ja" at bounding box center [272, 171] width 6 height 6
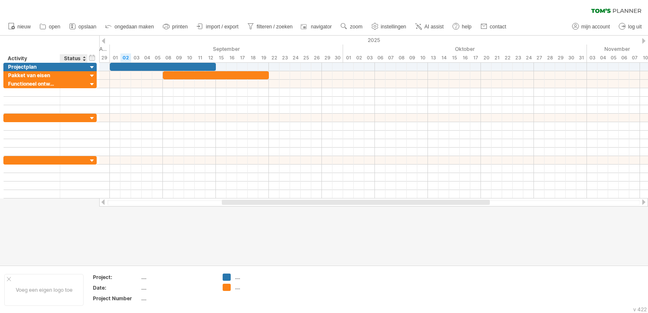
click at [74, 57] on div "Status" at bounding box center [73, 58] width 19 height 8
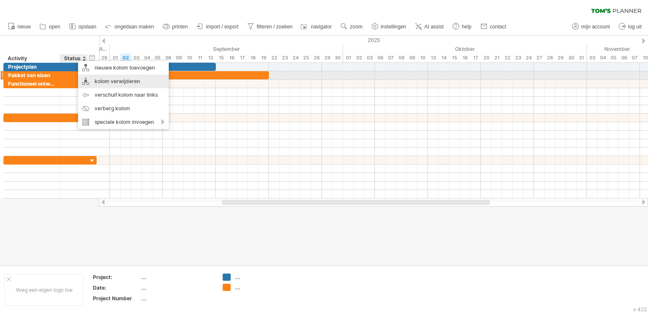
click at [98, 78] on div "kolom verwijderen" at bounding box center [123, 82] width 91 height 14
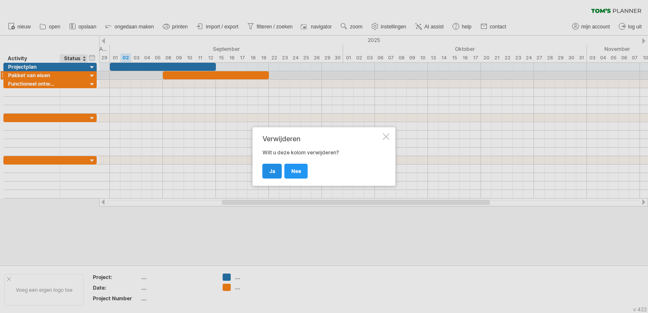
click at [272, 170] on span "ja" at bounding box center [272, 171] width 6 height 6
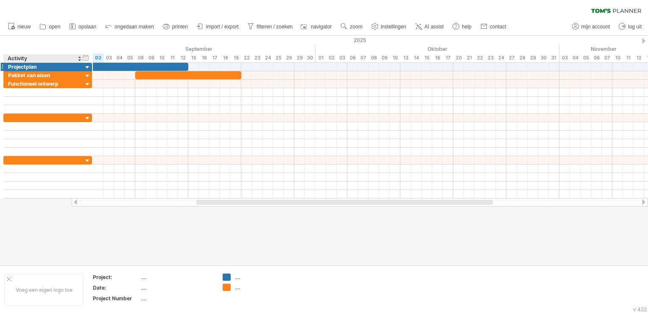
drag, startPoint x: 59, startPoint y: 59, endPoint x: 81, endPoint y: 63, distance: 23.2
click at [81, 63] on div "Probeert verbinding te maken met [DOMAIN_NAME] Opnieuw verbonden 0% wissen filt…" at bounding box center [324, 156] width 648 height 313
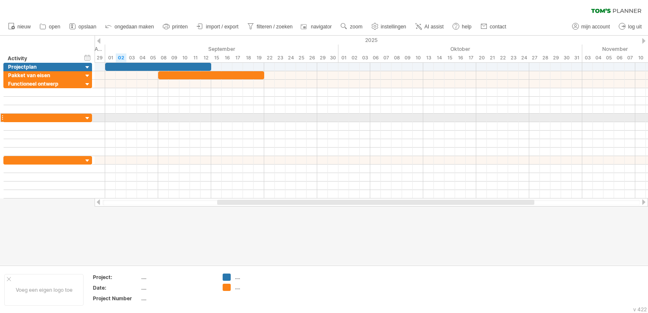
click at [53, 115] on div at bounding box center [43, 118] width 70 height 8
click at [53, 115] on input "text" at bounding box center [43, 118] width 70 height 8
type input "**********"
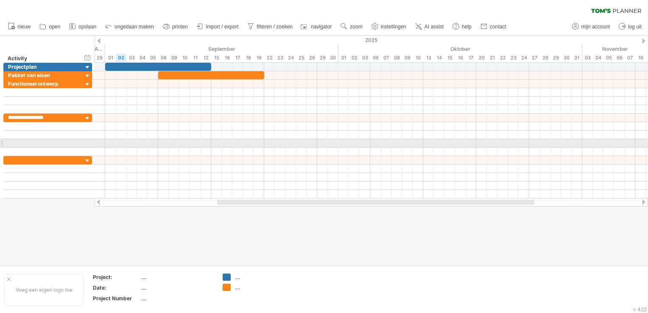
click at [56, 143] on div at bounding box center [43, 143] width 70 height 8
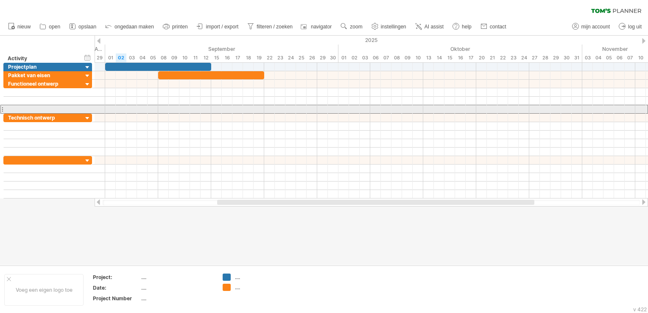
click at [42, 109] on div at bounding box center [43, 109] width 70 height 8
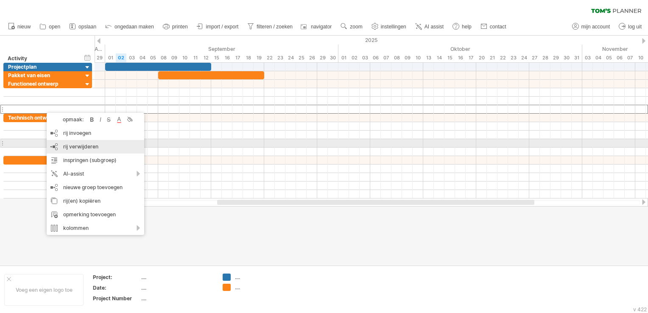
click at [66, 142] on div "rij verwijderen geselecteerde rijen verwijderen" at bounding box center [96, 147] width 98 height 14
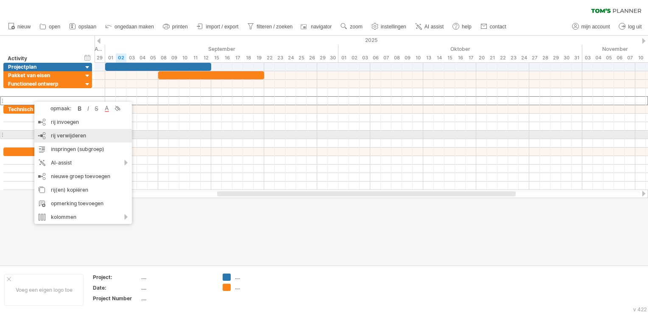
click at [73, 139] on div "rij verwijderen geselecteerde rijen verwijderen" at bounding box center [83, 136] width 98 height 14
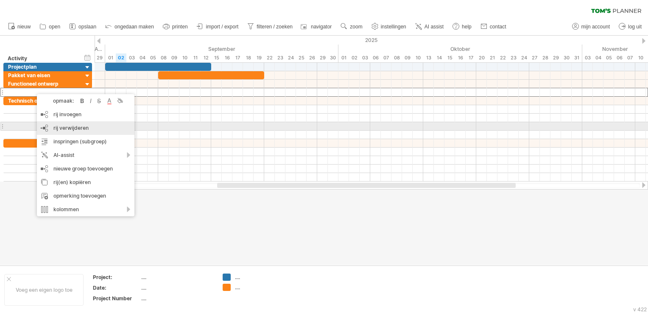
click at [70, 130] on span "rij verwijderen" at bounding box center [70, 128] width 35 height 6
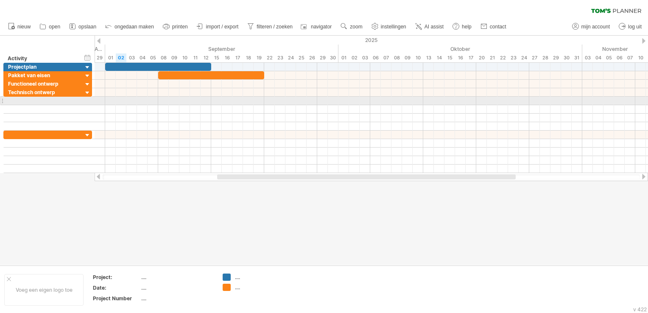
click at [30, 103] on div at bounding box center [43, 101] width 70 height 8
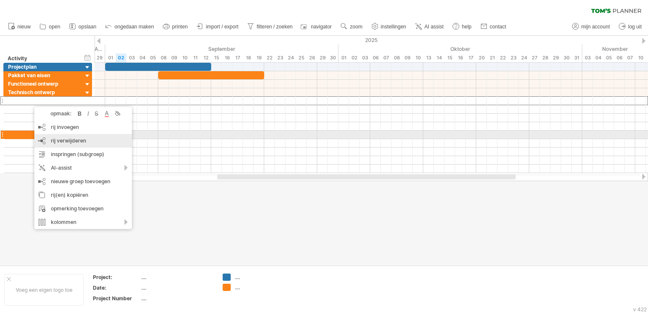
click at [64, 134] on div "rij verwijderen geselecteerde rijen verwijderen" at bounding box center [83, 141] width 98 height 14
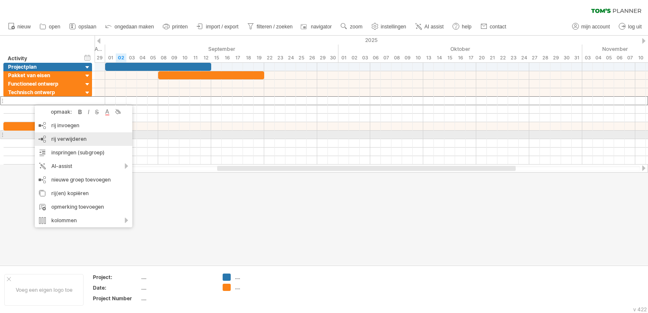
click at [70, 137] on span "rij verwijderen" at bounding box center [68, 139] width 35 height 6
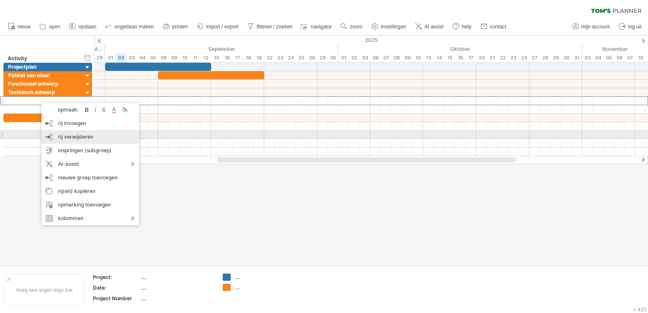
click at [75, 137] on span "rij verwijderen" at bounding box center [75, 137] width 35 height 6
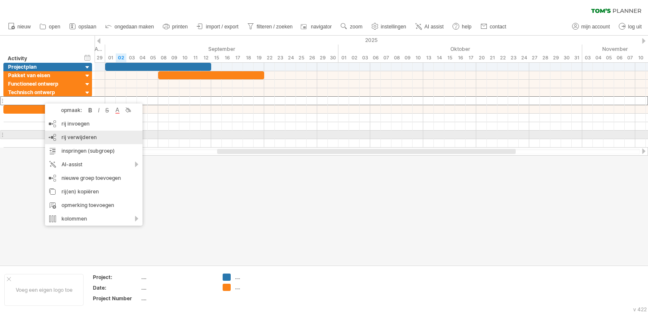
click at [85, 138] on span "rij verwijderen" at bounding box center [79, 137] width 35 height 6
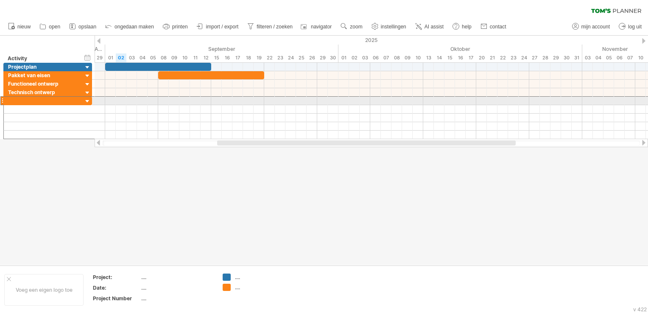
click at [32, 101] on div at bounding box center [43, 101] width 70 height 8
click at [32, 101] on input "text" at bounding box center [43, 101] width 70 height 8
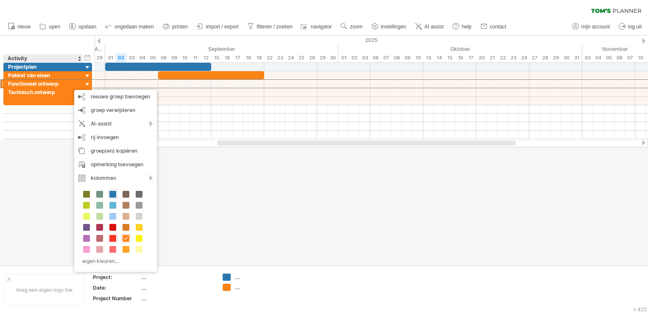
click at [110, 235] on span at bounding box center [112, 238] width 7 height 7
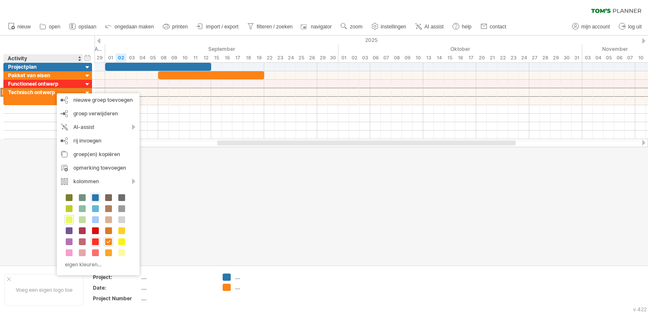
click at [71, 219] on span at bounding box center [69, 219] width 7 height 7
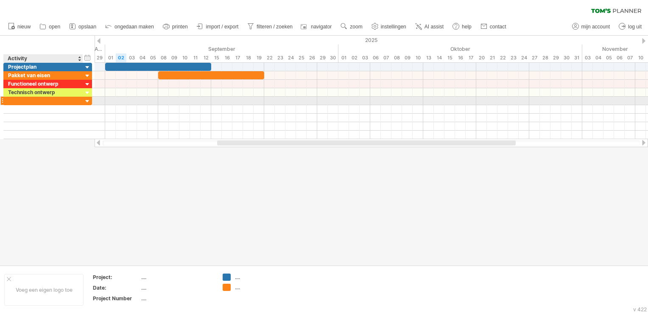
click at [63, 99] on div at bounding box center [43, 101] width 70 height 8
click at [63, 99] on input "text" at bounding box center [43, 101] width 70 height 8
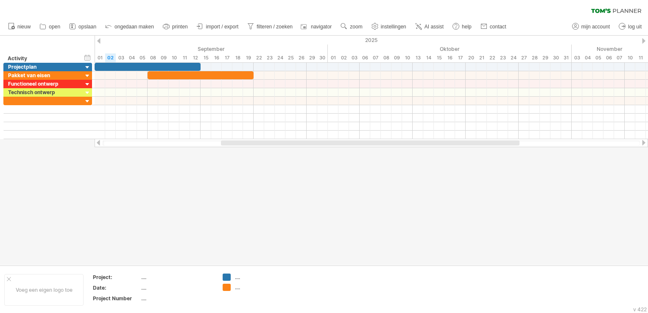
click at [253, 141] on div at bounding box center [370, 142] width 299 height 5
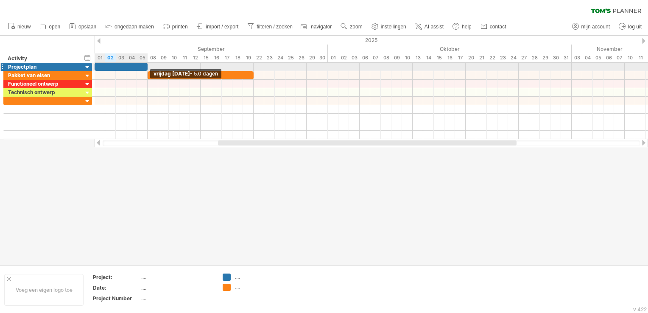
drag, startPoint x: 200, startPoint y: 65, endPoint x: 149, endPoint y: 69, distance: 51.0
click at [149, 69] on span at bounding box center [147, 67] width 3 height 8
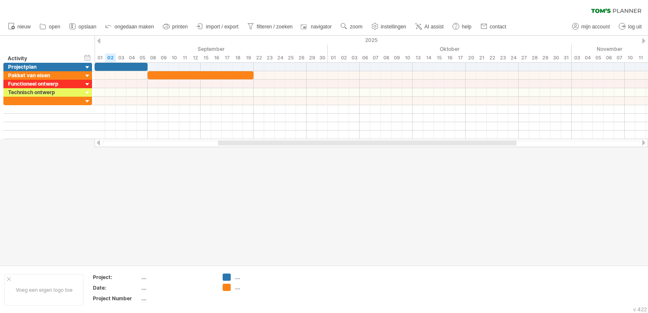
click at [231, 177] on div at bounding box center [324, 151] width 648 height 230
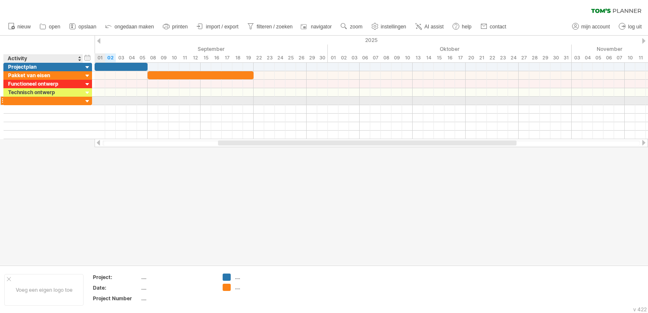
click at [52, 101] on div at bounding box center [43, 101] width 70 height 8
click at [52, 101] on input "text" at bounding box center [43, 101] width 70 height 8
type input "**********"
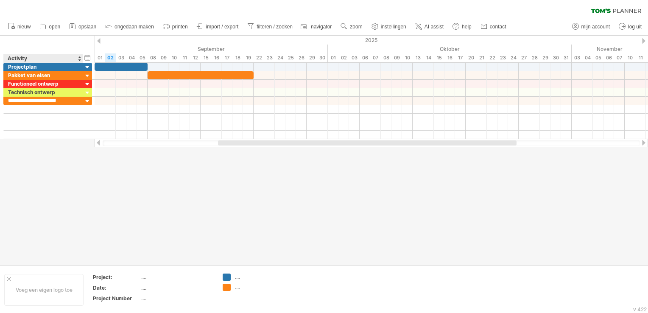
drag, startPoint x: 53, startPoint y: 165, endPoint x: 48, endPoint y: 163, distance: 4.7
click at [52, 166] on div at bounding box center [324, 151] width 648 height 230
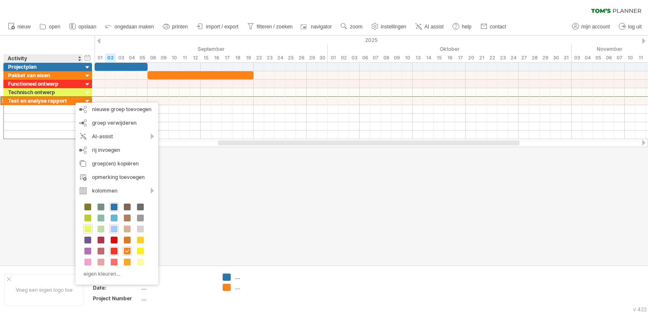
click at [115, 230] on span at bounding box center [114, 229] width 7 height 7
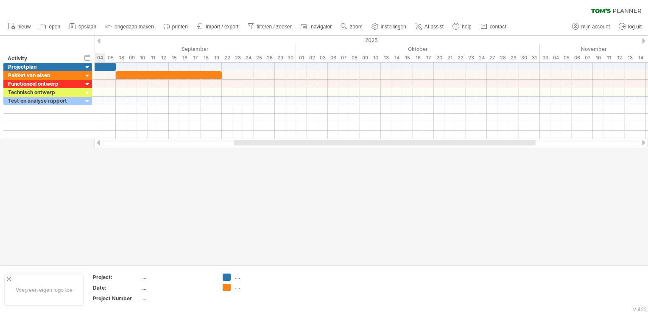
drag, startPoint x: 255, startPoint y: 143, endPoint x: 264, endPoint y: 127, distance: 18.6
click at [272, 188] on div "Probeert verbinding te maken met [DOMAIN_NAME] Opnieuw verbonden 0% wissen filt…" at bounding box center [324, 156] width 648 height 313
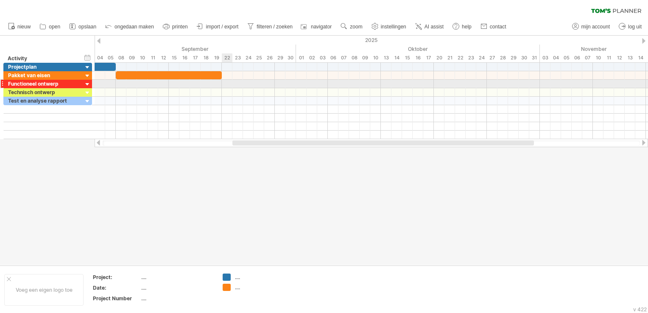
click at [227, 81] on div at bounding box center [372, 84] width 554 height 8
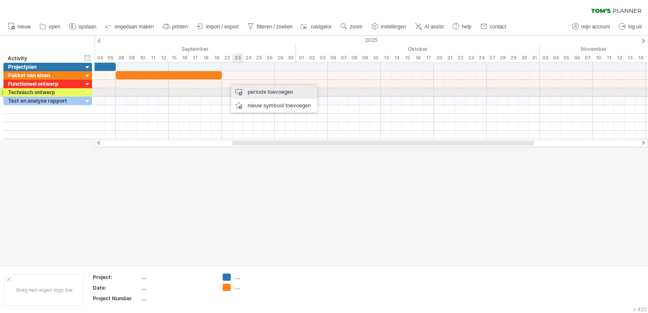
click at [248, 90] on div "periode toevoegen" at bounding box center [274, 92] width 86 height 14
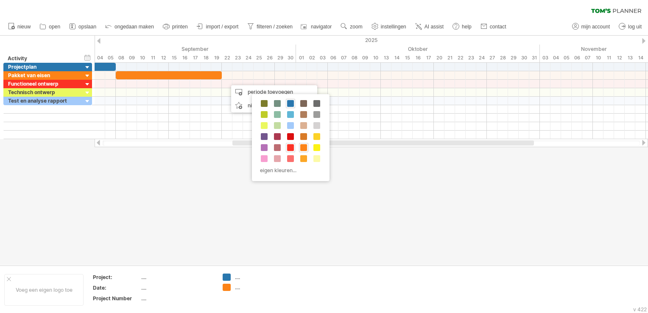
click at [292, 144] on span at bounding box center [290, 147] width 7 height 7
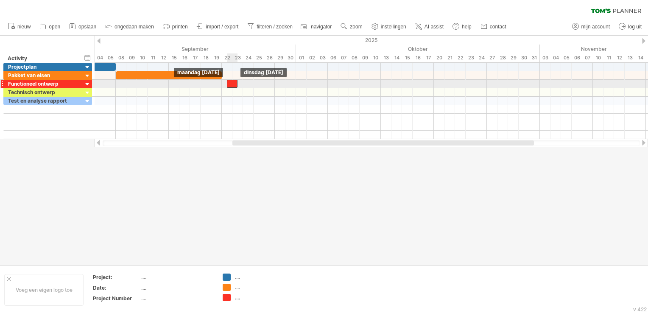
click at [234, 83] on div at bounding box center [232, 84] width 11 height 8
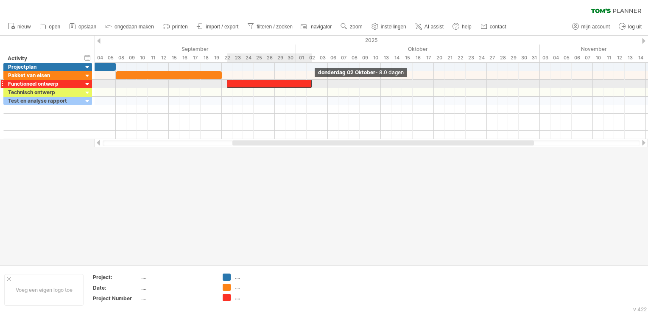
drag, startPoint x: 238, startPoint y: 84, endPoint x: 314, endPoint y: 87, distance: 75.6
click at [314, 87] on div "donderdag 02 Oktober - 8.0 dagen maandag [DATE]" at bounding box center [372, 101] width 554 height 76
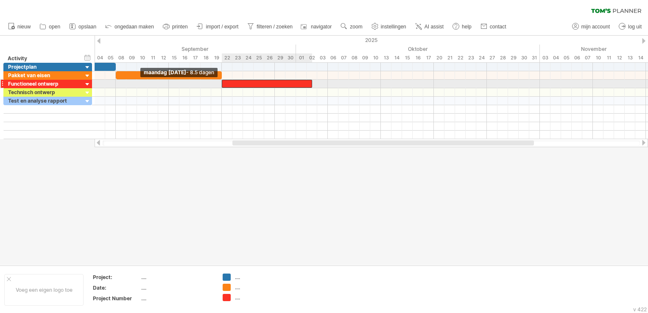
drag, startPoint x: 228, startPoint y: 82, endPoint x: 224, endPoint y: 82, distance: 4.3
click at [224, 82] on div at bounding box center [267, 84] width 90 height 8
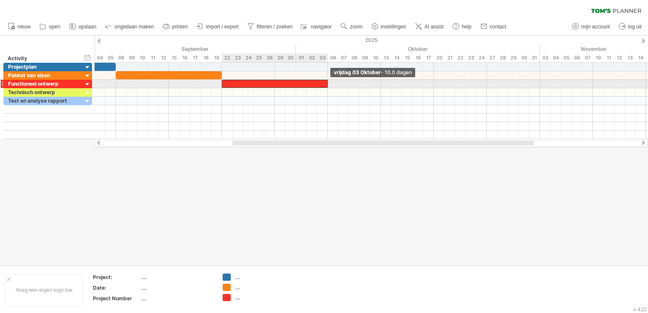
drag, startPoint x: 311, startPoint y: 83, endPoint x: 328, endPoint y: 85, distance: 17.1
click at [328, 85] on span at bounding box center [327, 84] width 3 height 8
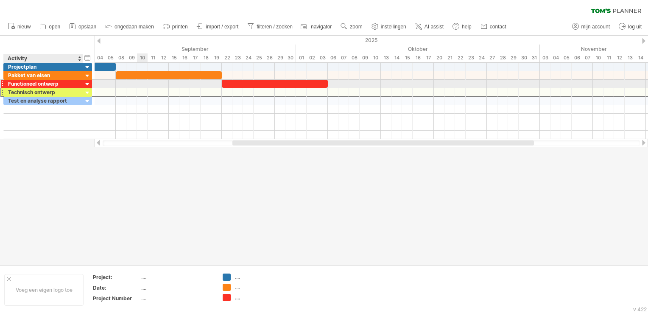
click at [36, 88] on div "Technisch ontwerp" at bounding box center [43, 92] width 70 height 8
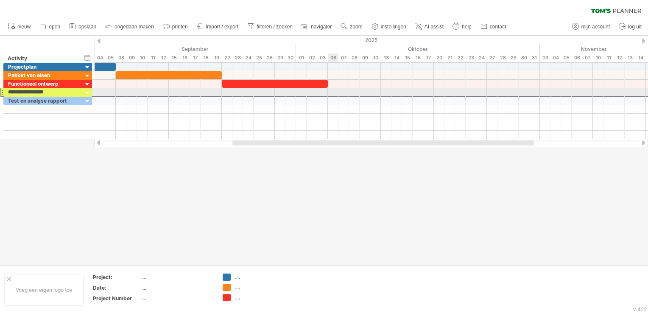
click at [333, 91] on div at bounding box center [372, 92] width 554 height 8
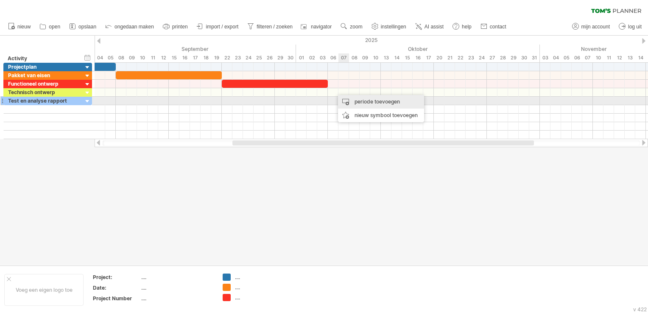
click at [358, 102] on div "periode toevoegen" at bounding box center [381, 102] width 86 height 14
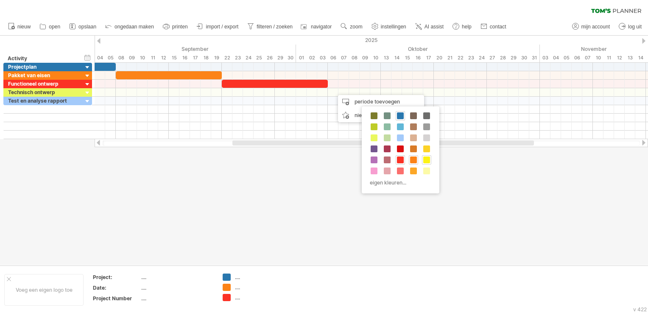
click at [424, 157] on span at bounding box center [426, 160] width 7 height 7
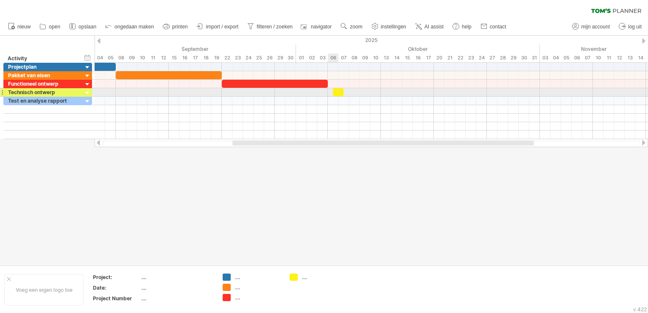
click at [337, 92] on div at bounding box center [338, 92] width 11 height 8
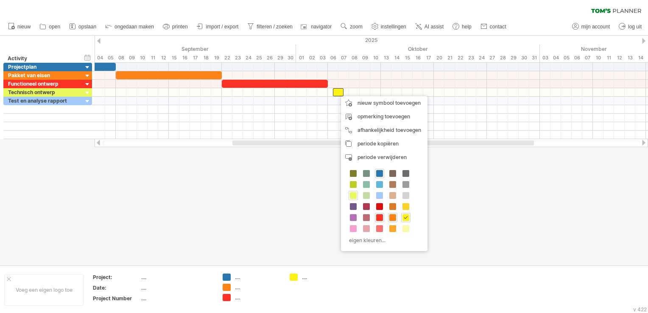
click at [357, 192] on span at bounding box center [353, 195] width 7 height 7
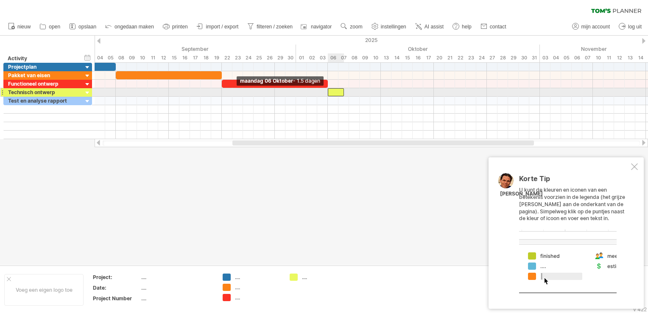
click at [330, 94] on div at bounding box center [336, 92] width 16 height 8
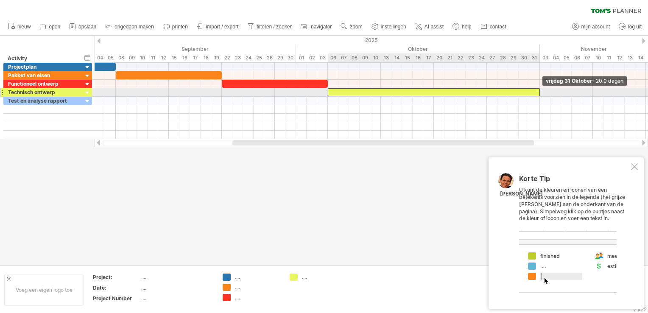
drag, startPoint x: 342, startPoint y: 93, endPoint x: 534, endPoint y: 87, distance: 191.9
click at [534, 87] on div "vrijdag 31 Oktober - 20.0 dagen maandag 06 Oktober - 1.5 dagen" at bounding box center [372, 101] width 554 height 76
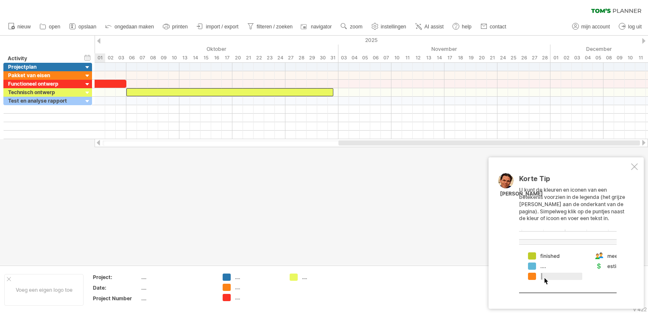
drag, startPoint x: 307, startPoint y: 145, endPoint x: 434, endPoint y: 153, distance: 127.5
click at [434, 153] on div "Probeert verbinding te maken met [DOMAIN_NAME] Opnieuw verbonden 0% wissen filt…" at bounding box center [324, 156] width 648 height 313
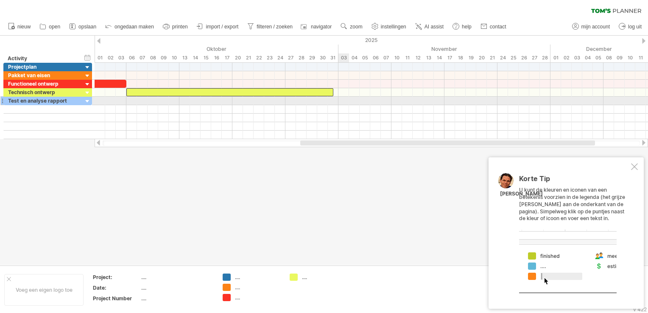
click at [339, 102] on div at bounding box center [372, 101] width 554 height 8
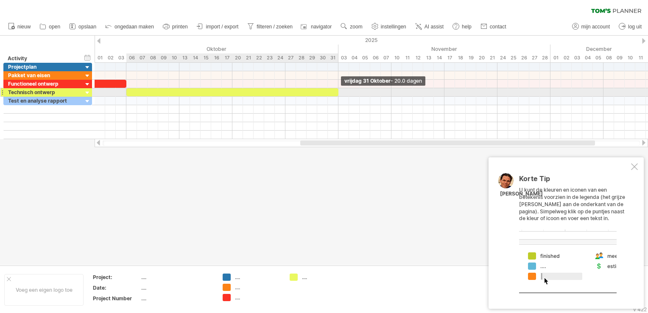
drag, startPoint x: 332, startPoint y: 91, endPoint x: 337, endPoint y: 93, distance: 5.4
click at [337, 93] on span at bounding box center [338, 92] width 3 height 8
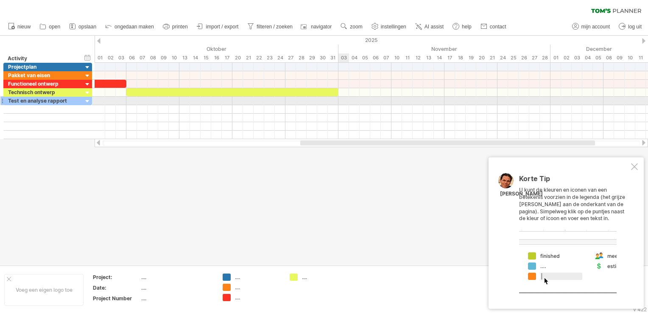
click at [345, 99] on div at bounding box center [372, 101] width 554 height 8
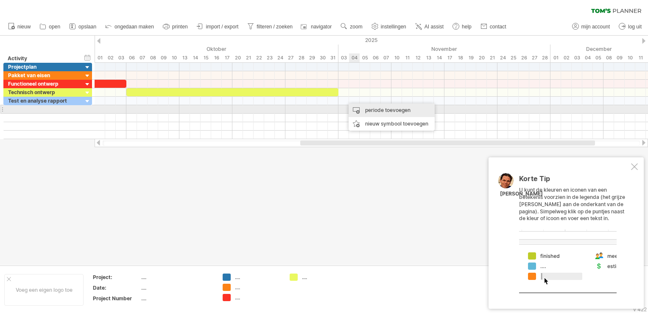
click at [363, 107] on div "periode toevoegen" at bounding box center [392, 111] width 86 height 14
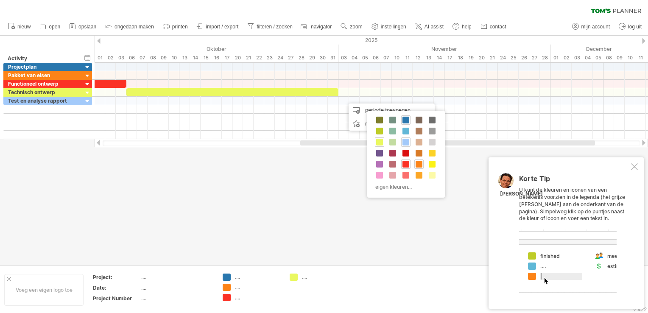
click at [406, 143] on span at bounding box center [406, 142] width 7 height 7
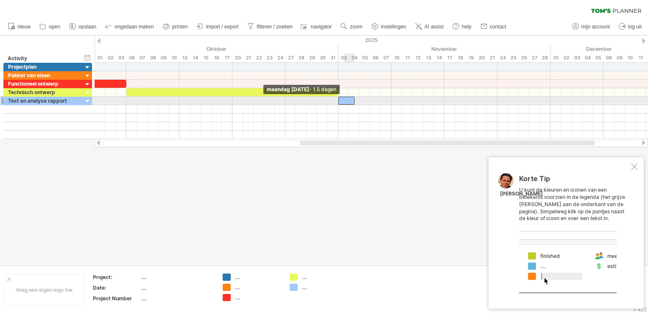
click at [341, 102] on div at bounding box center [347, 101] width 16 height 8
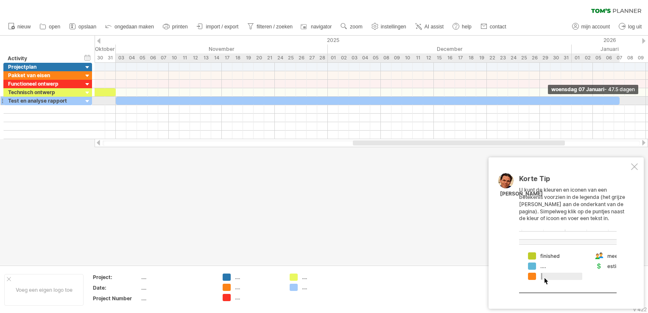
drag, startPoint x: 356, startPoint y: 98, endPoint x: 620, endPoint y: 98, distance: 264.8
click at [622, 98] on div "woensdag 07 Januari - 47.5 dagen maandag [DATE] - 1.5 dagen" at bounding box center [372, 101] width 554 height 76
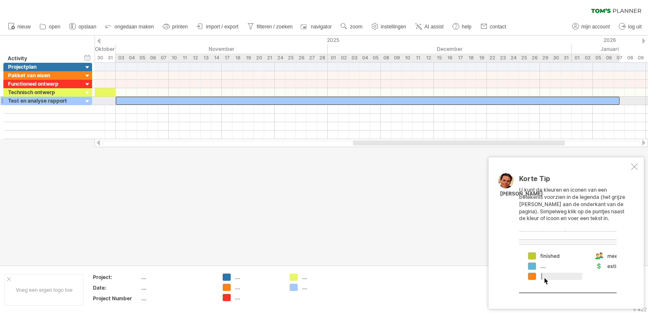
click at [527, 99] on div at bounding box center [368, 101] width 504 height 8
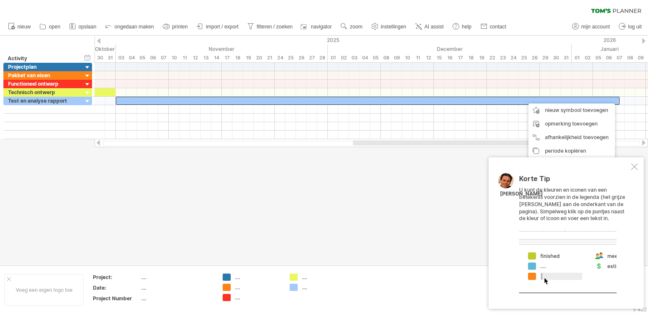
click at [499, 168] on div "[PERSON_NAME] Tip U kunt de kleuren en iconen van een betekenis voorzien in de …" at bounding box center [566, 232] width 155 height 151
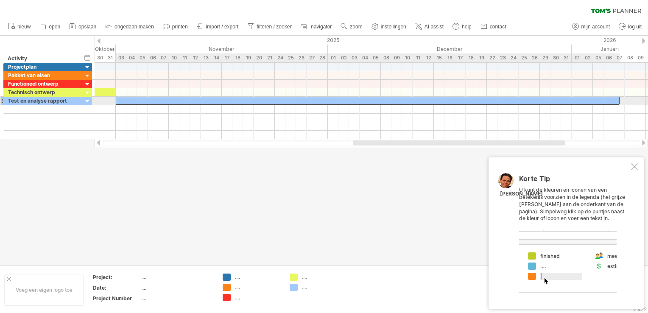
click at [611, 101] on div at bounding box center [368, 101] width 504 height 8
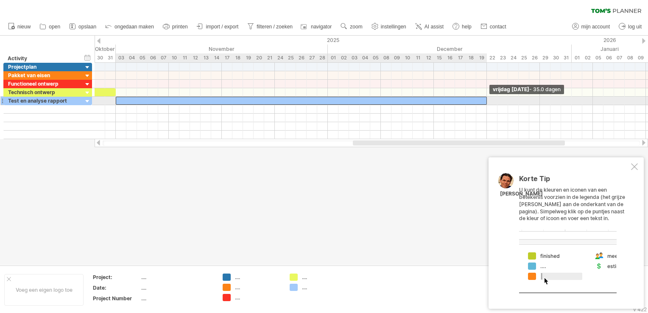
drag, startPoint x: 619, startPoint y: 100, endPoint x: 485, endPoint y: 103, distance: 133.7
click at [485, 103] on span at bounding box center [486, 101] width 3 height 8
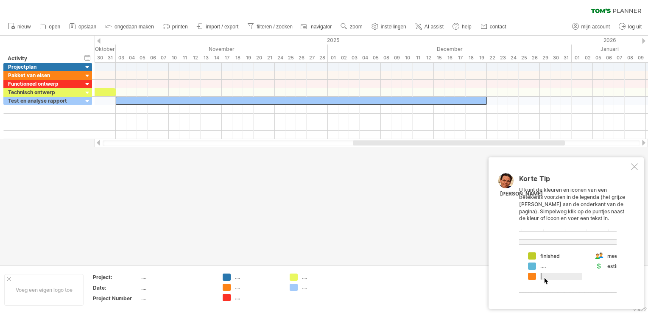
click at [455, 174] on div at bounding box center [324, 151] width 648 height 230
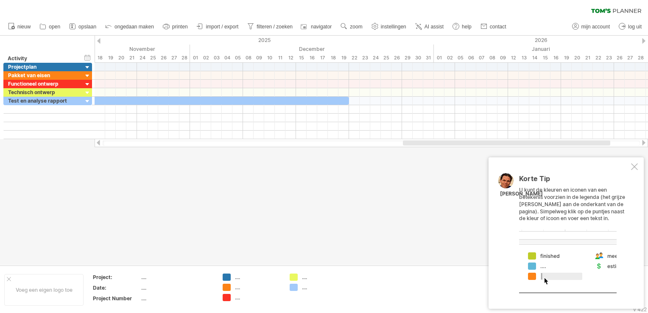
drag, startPoint x: 496, startPoint y: 142, endPoint x: 547, endPoint y: 141, distance: 50.1
click at [548, 142] on div at bounding box center [506, 142] width 207 height 5
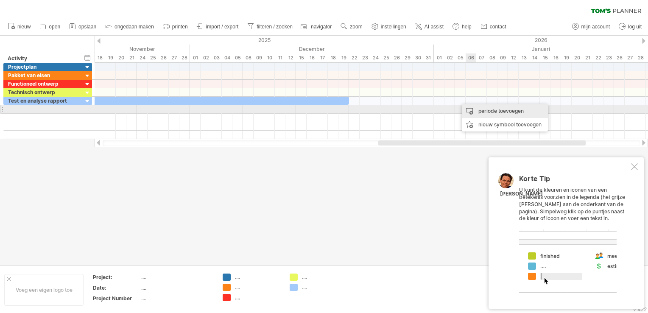
click at [483, 111] on div "periode toevoegen" at bounding box center [505, 111] width 86 height 14
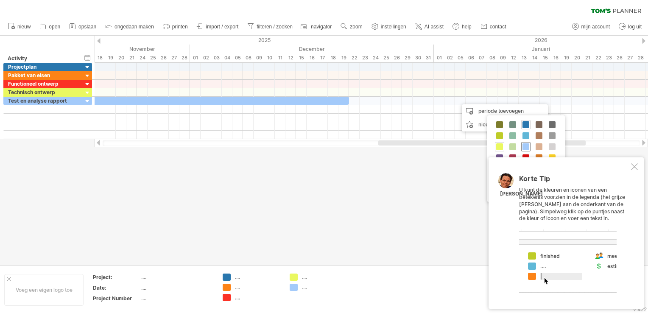
click at [528, 146] on span at bounding box center [526, 146] width 7 height 7
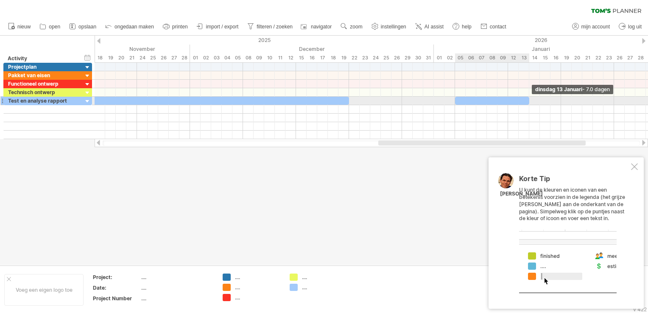
drag, startPoint x: 465, startPoint y: 99, endPoint x: 527, endPoint y: 99, distance: 62.4
click at [527, 99] on div at bounding box center [492, 101] width 74 height 8
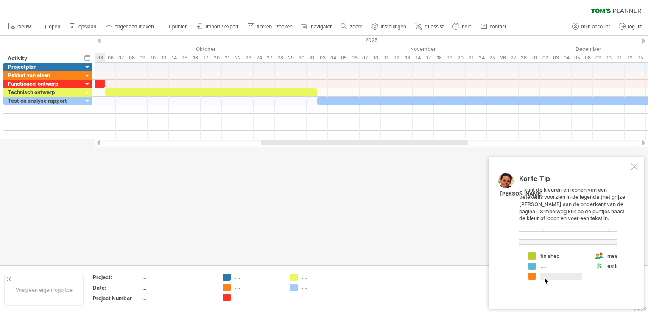
drag, startPoint x: 479, startPoint y: 143, endPoint x: 342, endPoint y: 137, distance: 137.2
click at [358, 164] on div "Probeert verbinding te maken met [DOMAIN_NAME] Opnieuw verbonden 0% wissen filt…" at bounding box center [324, 156] width 648 height 313
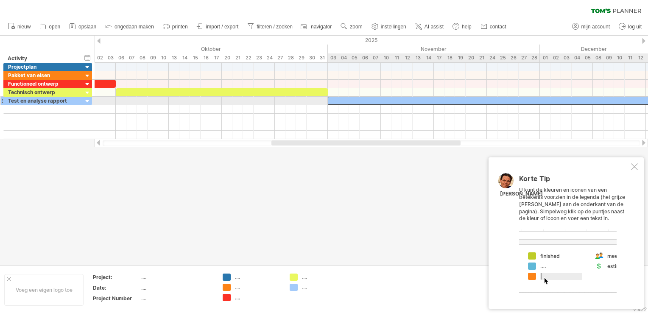
click at [334, 101] on div at bounding box center [513, 101] width 371 height 8
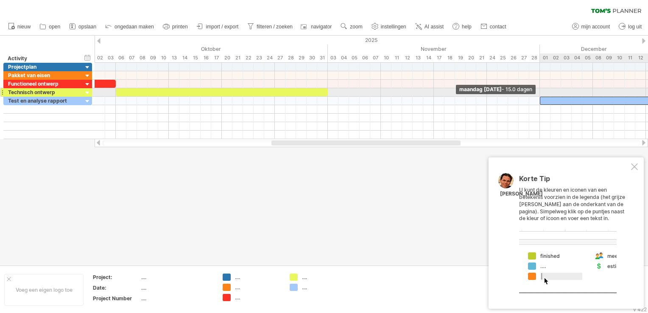
drag, startPoint x: 328, startPoint y: 100, endPoint x: 540, endPoint y: 95, distance: 211.8
click at [540, 95] on div "vrijdag [DATE] maandag [DATE] - 15.0 dagen" at bounding box center [372, 101] width 554 height 76
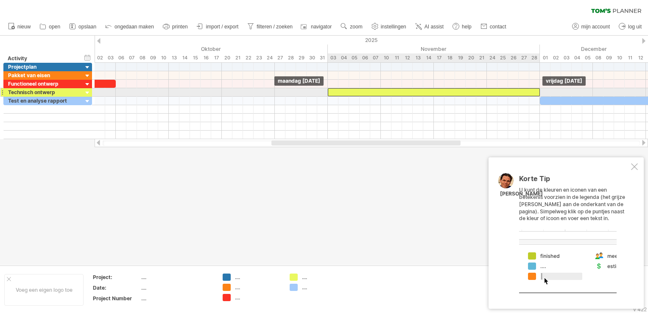
drag, startPoint x: 318, startPoint y: 92, endPoint x: 530, endPoint y: 94, distance: 211.7
click at [530, 94] on div at bounding box center [434, 92] width 212 height 8
click at [350, 93] on div at bounding box center [434, 92] width 212 height 8
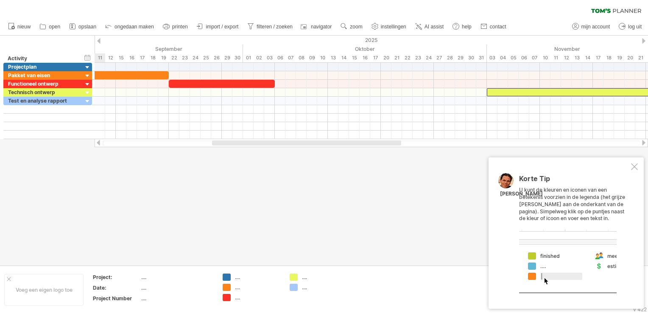
drag, startPoint x: 294, startPoint y: 142, endPoint x: 221, endPoint y: 154, distance: 73.0
click at [223, 157] on div "Probeert verbinding te maken met [DOMAIN_NAME] Opnieuw verbonden 0% wissen filt…" at bounding box center [324, 156] width 648 height 313
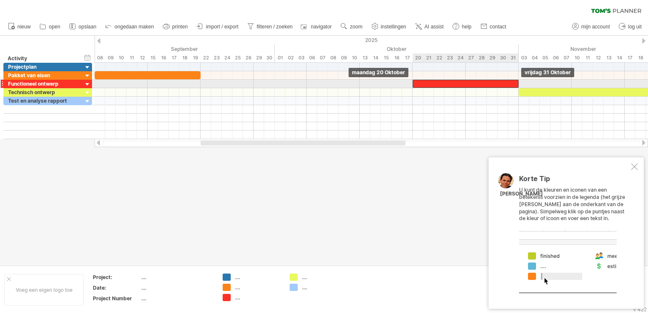
drag, startPoint x: 296, startPoint y: 87, endPoint x: 508, endPoint y: 82, distance: 212.2
click at [508, 82] on div at bounding box center [466, 84] width 106 height 8
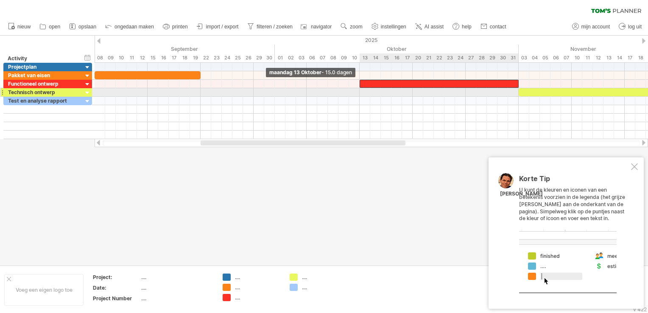
drag, startPoint x: 412, startPoint y: 86, endPoint x: 361, endPoint y: 92, distance: 51.7
click at [361, 92] on div "vrijdag 31 Oktober maandag 13 Oktober - 15.0 dagen" at bounding box center [372, 101] width 554 height 76
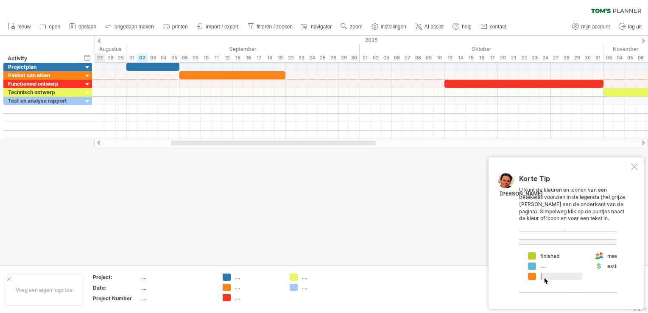
drag, startPoint x: 249, startPoint y: 142, endPoint x: 227, endPoint y: 113, distance: 35.8
click at [217, 139] on div at bounding box center [372, 143] width 554 height 8
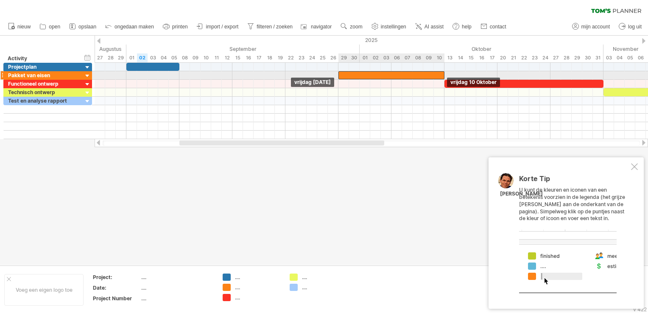
drag, startPoint x: 253, startPoint y: 75, endPoint x: 410, endPoint y: 74, distance: 157.4
click at [410, 74] on div at bounding box center [392, 75] width 106 height 8
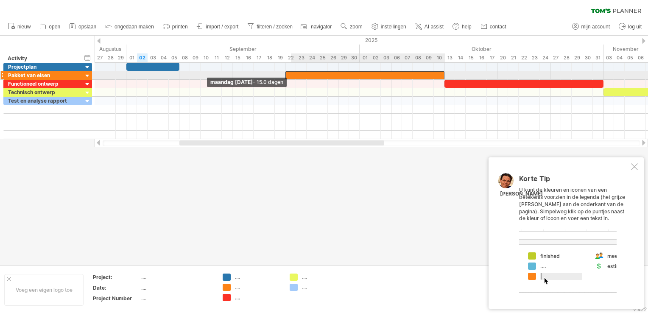
drag, startPoint x: 339, startPoint y: 74, endPoint x: 288, endPoint y: 78, distance: 51.5
click at [288, 78] on div at bounding box center [365, 75] width 159 height 8
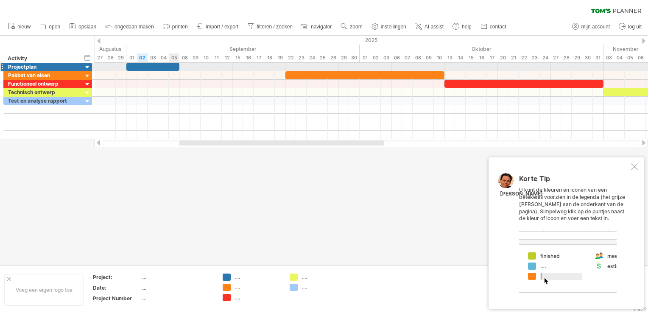
click at [170, 68] on div at bounding box center [152, 67] width 53 height 8
drag, startPoint x: 126, startPoint y: 69, endPoint x: 139, endPoint y: 70, distance: 13.6
click at [139, 70] on div "vrijdag [DATE] dinsdag [DATE] - 3.5 dagen" at bounding box center [372, 101] width 554 height 76
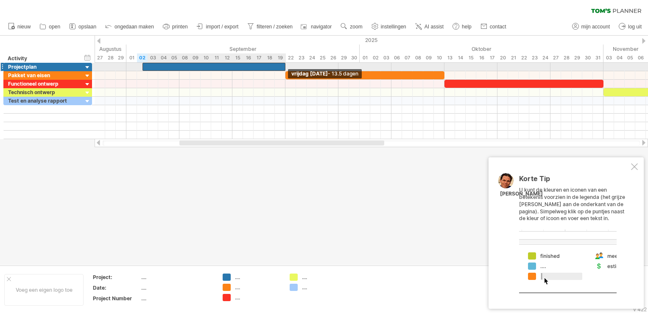
drag, startPoint x: 179, startPoint y: 67, endPoint x: 284, endPoint y: 65, distance: 104.8
click at [284, 65] on span at bounding box center [285, 67] width 3 height 8
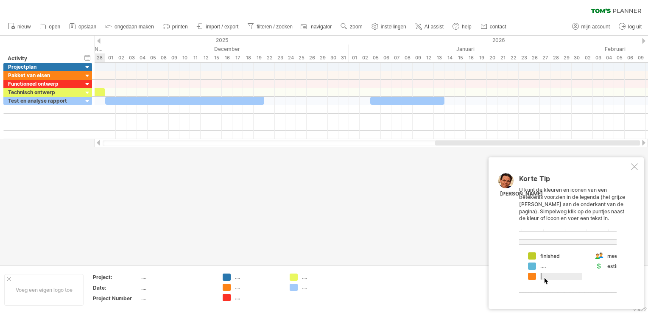
drag, startPoint x: 342, startPoint y: 142, endPoint x: 627, endPoint y: 147, distance: 285.2
click at [627, 147] on div "Probeert verbinding te maken met [DOMAIN_NAME] Opnieuw verbonden 0% wissen filt…" at bounding box center [324, 156] width 648 height 313
click at [634, 168] on div at bounding box center [634, 166] width 7 height 7
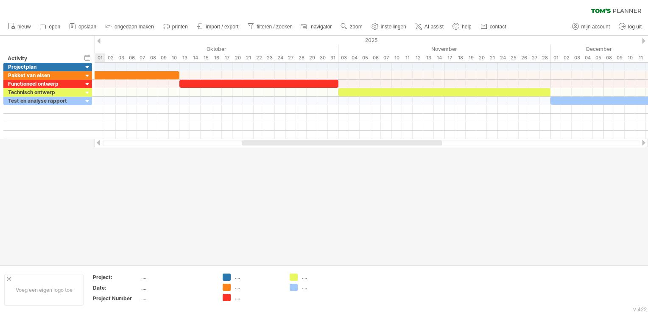
drag, startPoint x: 470, startPoint y: 143, endPoint x: 323, endPoint y: 175, distance: 150.2
click at [323, 175] on div "Probeert verbinding te maken met [DOMAIN_NAME] Opnieuw verbonden 0% wissen filt…" at bounding box center [324, 156] width 648 height 313
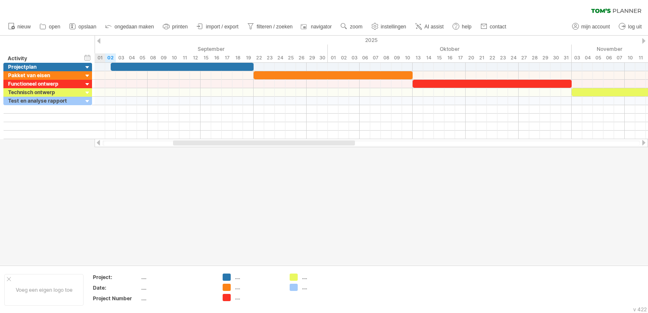
drag, startPoint x: 329, startPoint y: 144, endPoint x: 241, endPoint y: 167, distance: 91.7
click at [241, 167] on div "Probeert verbinding te maken met [DOMAIN_NAME] Opnieuw verbonden 0% wissen filt…" at bounding box center [324, 156] width 648 height 313
drag, startPoint x: 261, startPoint y: 144, endPoint x: 265, endPoint y: 153, distance: 9.7
click at [265, 153] on div "Probeert verbinding te maken met [DOMAIN_NAME] Opnieuw verbonden 0% wissen filt…" at bounding box center [324, 156] width 648 height 313
drag, startPoint x: 295, startPoint y: 143, endPoint x: 290, endPoint y: 145, distance: 5.9
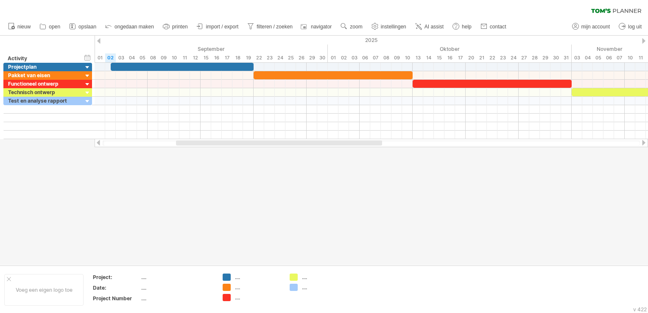
click at [290, 145] on div at bounding box center [279, 142] width 206 height 5
click at [279, 177] on div at bounding box center [324, 151] width 648 height 230
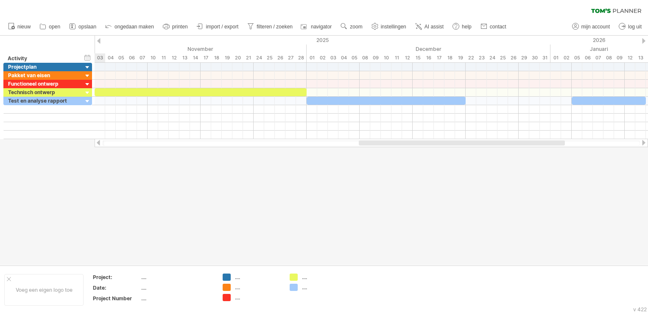
drag, startPoint x: 358, startPoint y: 143, endPoint x: 537, endPoint y: 160, distance: 179.4
click at [537, 160] on div "Probeert verbinding te maken met [DOMAIN_NAME] Opnieuw verbonden 0% wissen filt…" at bounding box center [324, 156] width 648 height 313
click at [74, 30] on icon at bounding box center [72, 26] width 8 height 8
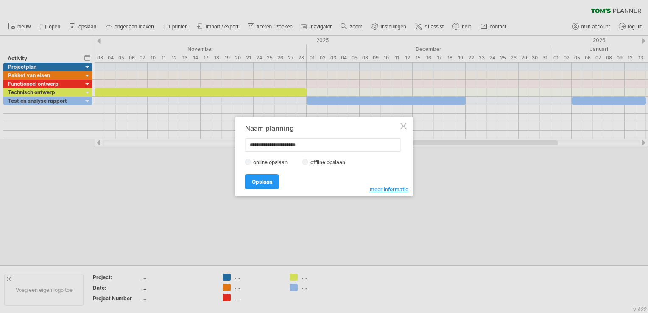
type input "**********"
click at [322, 165] on div "online opslaan offline opslaan" at bounding box center [322, 162] width 154 height 8
click at [319, 162] on label "offline opslaan" at bounding box center [330, 162] width 44 height 6
